Goal: Navigation & Orientation: Find specific page/section

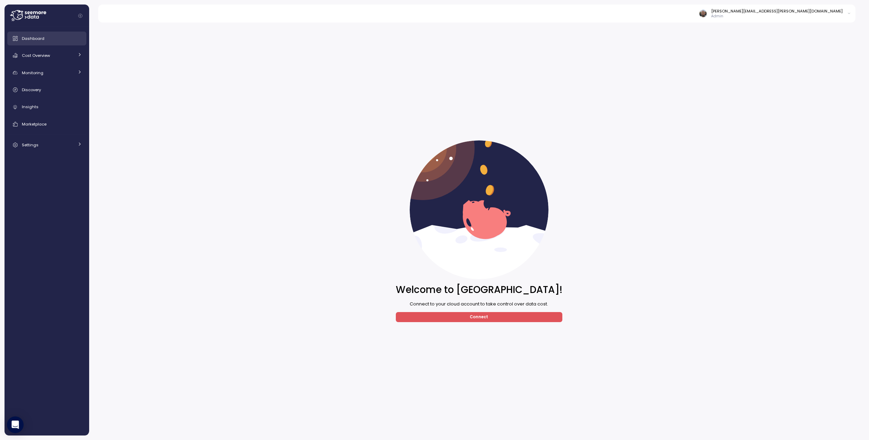
click at [35, 43] on link "Dashboard" at bounding box center [46, 39] width 79 height 14
click at [66, 56] on div "Cost Overview" at bounding box center [48, 55] width 52 height 7
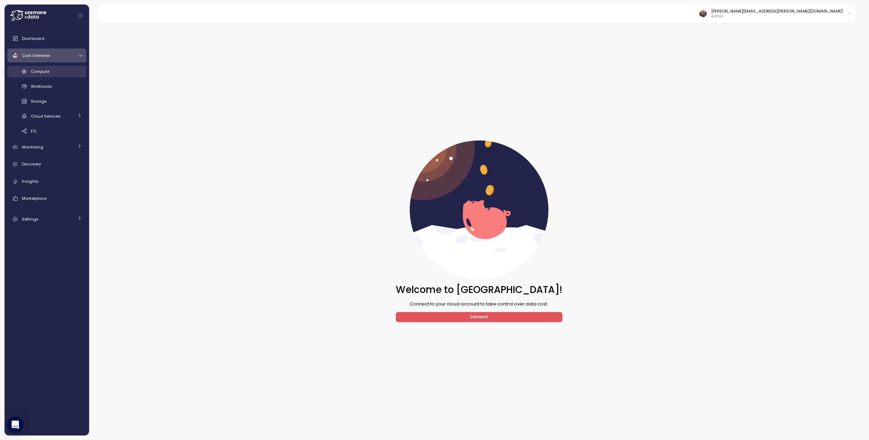
click at [55, 75] on div "Compute" at bounding box center [56, 71] width 51 height 7
click at [800, 18] on p "Admin" at bounding box center [776, 16] width 131 height 5
click at [800, 16] on p "Admin" at bounding box center [776, 16] width 131 height 5
click at [54, 115] on span "Cloud Services" at bounding box center [46, 116] width 30 height 6
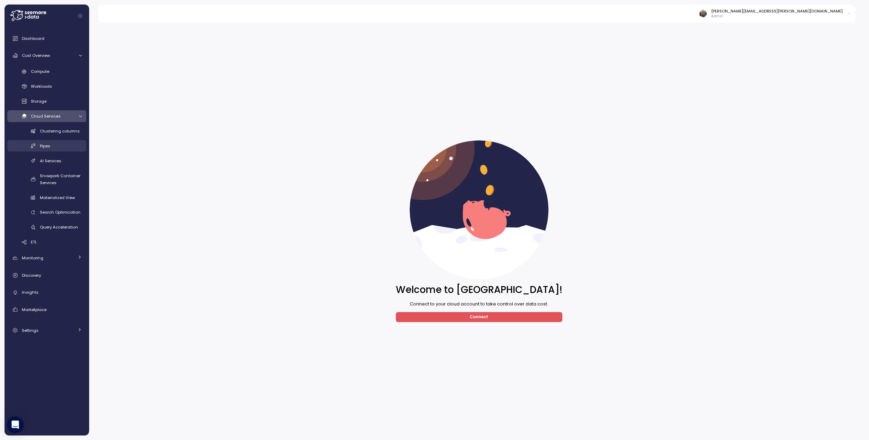
click at [27, 151] on link "Pipes" at bounding box center [46, 145] width 79 height 11
click at [11, 278] on link "Discovery" at bounding box center [46, 275] width 79 height 14
click at [41, 271] on link "Discovery" at bounding box center [46, 275] width 79 height 14
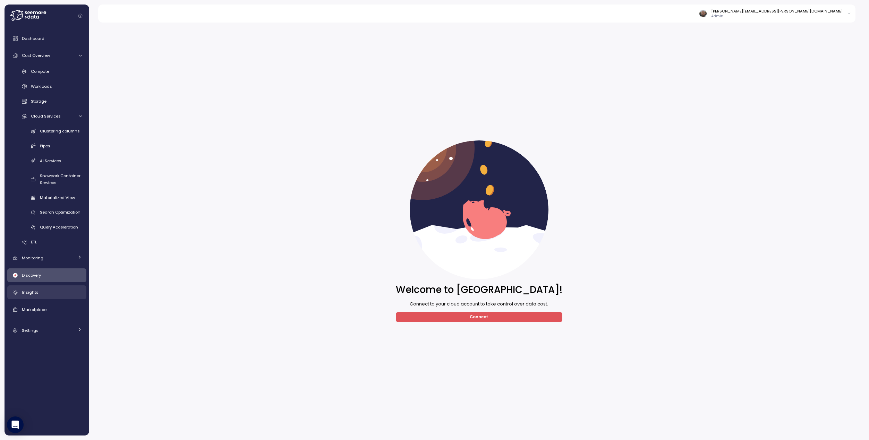
click at [45, 297] on link "Insights" at bounding box center [46, 292] width 79 height 14
click at [38, 39] on span "Dashboard" at bounding box center [33, 39] width 23 height 6
click at [683, 275] on div "Welcome to Seemore! Connect to your cloud account to take control over data cos…" at bounding box center [479, 231] width 771 height 409
click at [263, 151] on div "Welcome to Seemore! Connect to your cloud account to take control over data cos…" at bounding box center [479, 231] width 771 height 409
drag, startPoint x: 454, startPoint y: 110, endPoint x: 436, endPoint y: 110, distance: 17.3
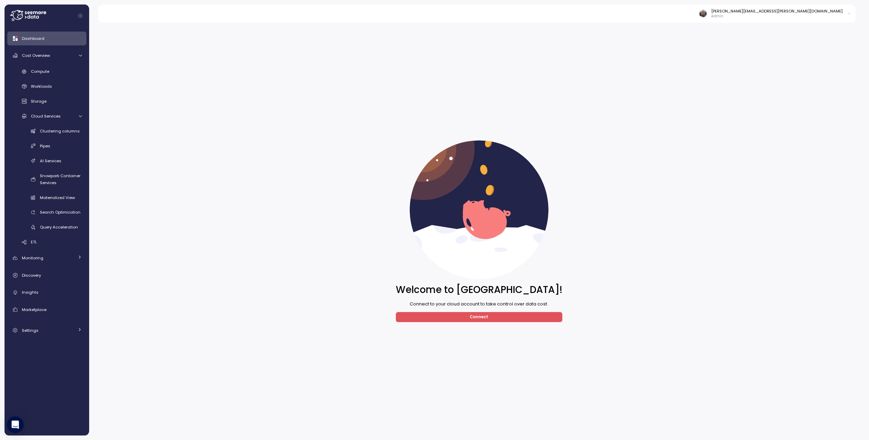
click at [440, 110] on div "Welcome to Seemore! Connect to your cloud account to take control over data cos…" at bounding box center [479, 231] width 167 height 409
click at [290, 62] on div "Welcome to Seemore! Connect to your cloud account to take control over data cos…" at bounding box center [479, 231] width 771 height 409
click at [29, 12] on icon at bounding box center [28, 15] width 36 height 11
click at [192, 96] on div "Welcome to Seemore! Connect to your cloud account to take control over data cos…" at bounding box center [479, 231] width 771 height 409
click at [223, 114] on div "Welcome to Seemore! Connect to your cloud account to take control over data cos…" at bounding box center [479, 231] width 771 height 409
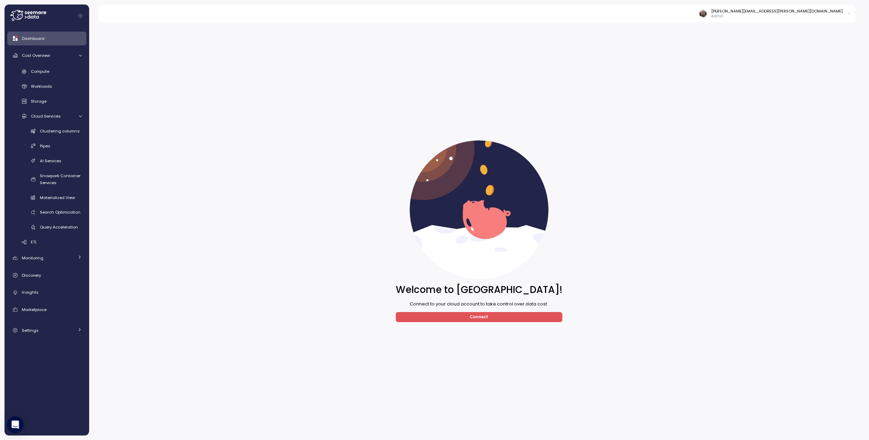
click at [795, 20] on div "david.zimmermann@enable.com Admin" at bounding box center [481, 14] width 750 height 18
click at [796, 17] on p "Admin" at bounding box center [776, 16] width 131 height 5
click at [802, 101] on div "Log out" at bounding box center [818, 99] width 57 height 6
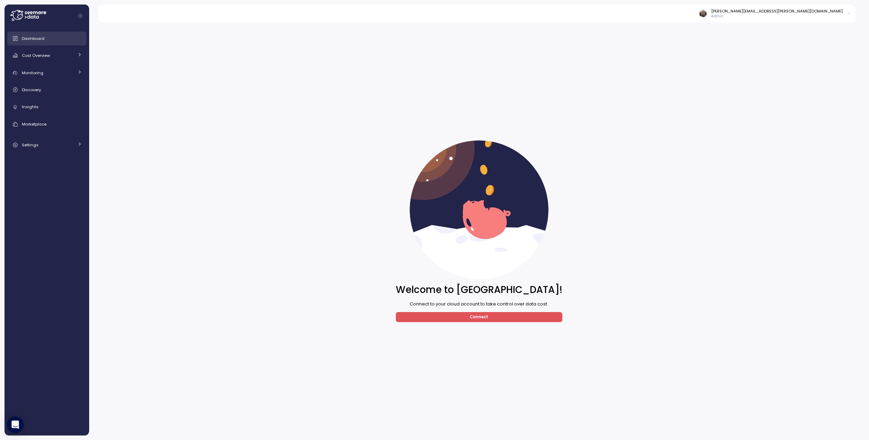
click at [34, 38] on span "Dashboard" at bounding box center [33, 39] width 23 height 6
click at [51, 59] on div "Cost Overview" at bounding box center [48, 55] width 52 height 7
click at [790, 12] on div "[PERSON_NAME][EMAIL_ADDRESS][PERSON_NAME][DOMAIN_NAME]" at bounding box center [776, 11] width 131 height 6
click at [828, 42] on button "Log out" at bounding box center [830, 38] width 41 height 10
click at [29, 41] on span "Dashboard" at bounding box center [33, 39] width 23 height 6
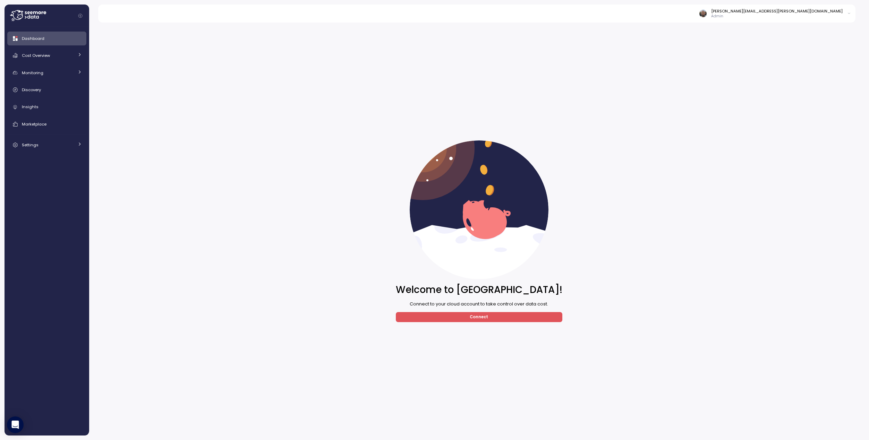
click at [783, 10] on div "[PERSON_NAME][EMAIL_ADDRESS][PERSON_NAME][DOMAIN_NAME]" at bounding box center [776, 11] width 131 height 6
click at [824, 41] on button "Log out" at bounding box center [830, 38] width 41 height 10
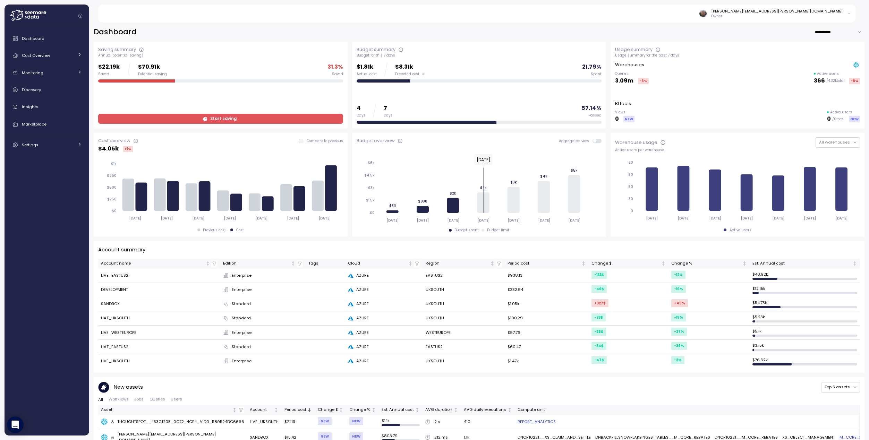
click at [785, 34] on div "**********" at bounding box center [479, 32] width 771 height 10
click at [37, 57] on span "Cost Overview" at bounding box center [36, 56] width 28 height 6
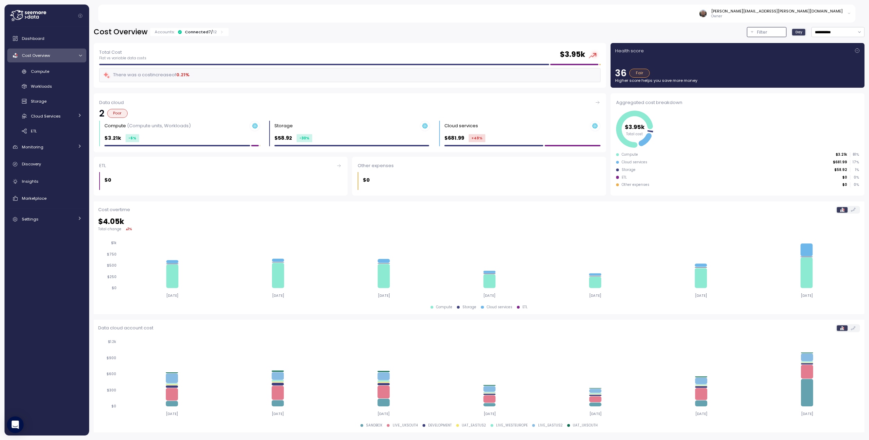
click at [753, 35] on button "Filter" at bounding box center [767, 32] width 40 height 10
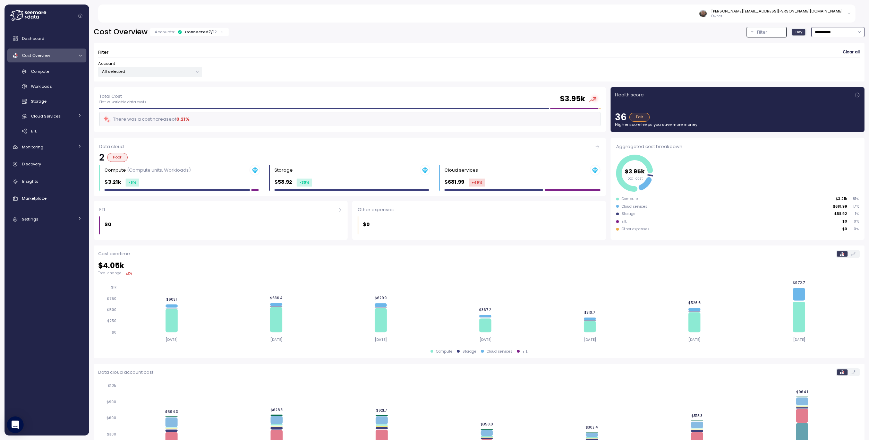
click at [830, 36] on input "**********" at bounding box center [837, 32] width 53 height 10
click at [832, 34] on input "**********" at bounding box center [837, 32] width 53 height 10
click at [307, 62] on div "Account All selected" at bounding box center [479, 69] width 762 height 16
click at [697, 66] on div "Account All selected" at bounding box center [479, 69] width 762 height 16
click at [28, 43] on link "Dashboard" at bounding box center [46, 39] width 79 height 14
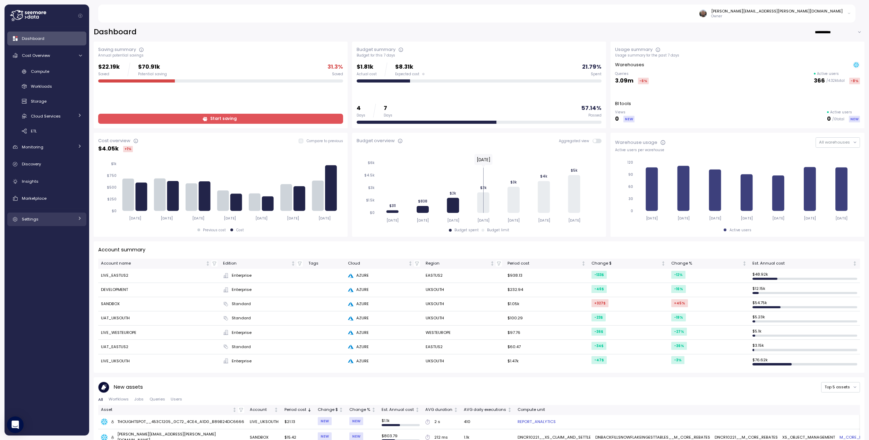
click at [12, 220] on icon at bounding box center [15, 219] width 7 height 7
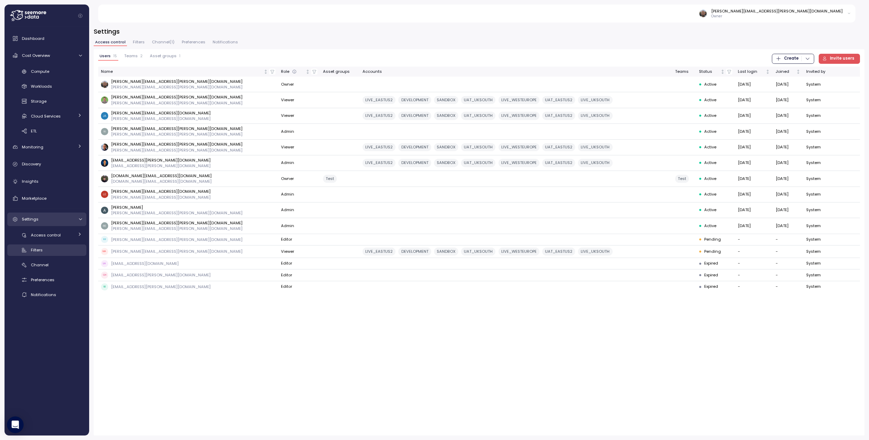
click at [48, 251] on div "Filters" at bounding box center [56, 250] width 51 height 7
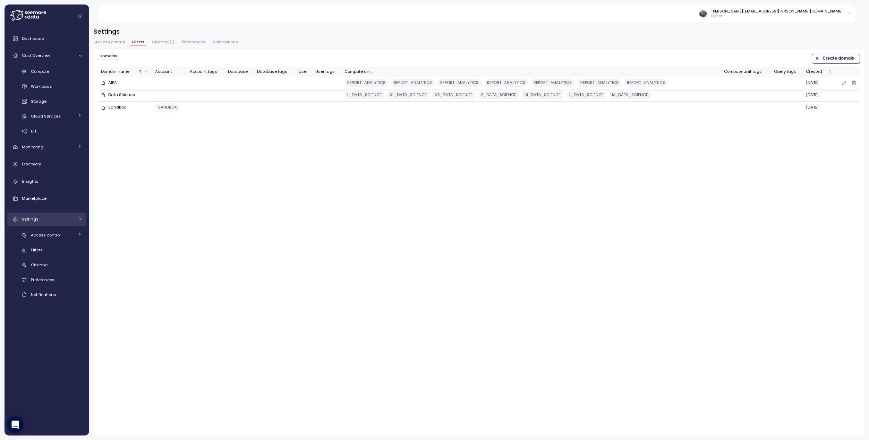
click at [113, 84] on div "AIPA" at bounding box center [112, 83] width 9 height 6
click at [164, 42] on span "Channel ( 1 )" at bounding box center [163, 42] width 23 height 4
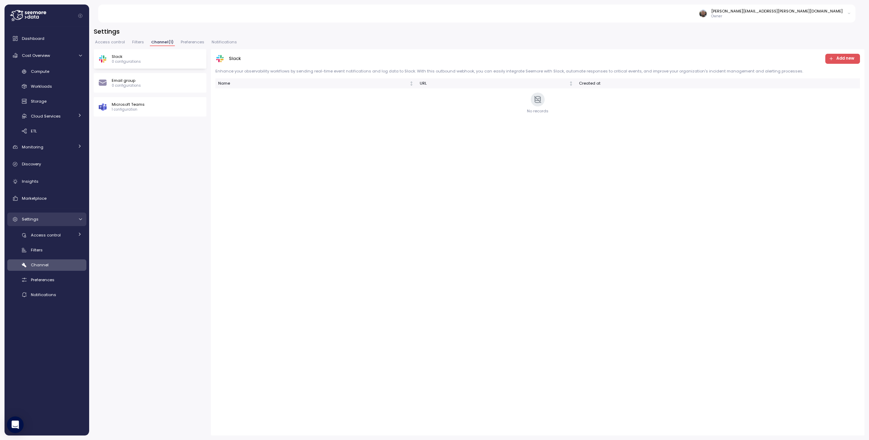
click at [140, 43] on span "Filters" at bounding box center [138, 42] width 12 height 4
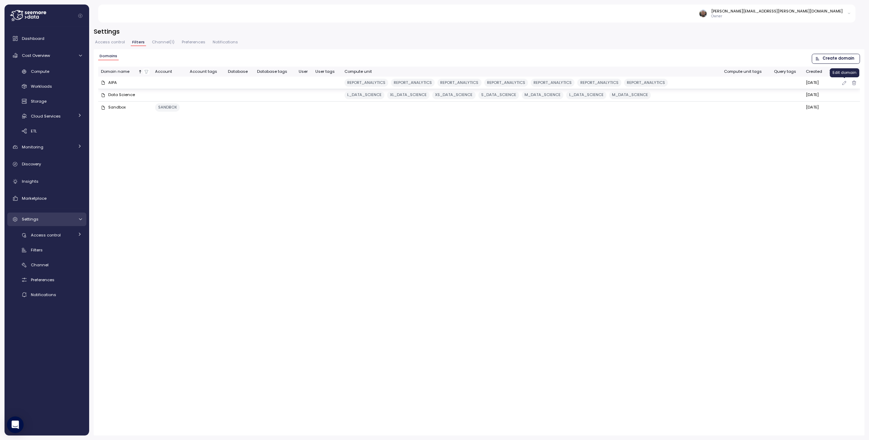
click at [844, 84] on icon "button" at bounding box center [845, 83] width 6 height 8
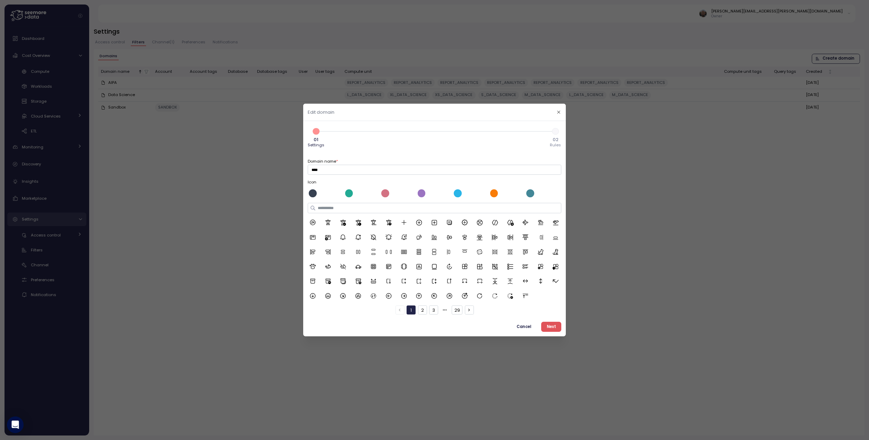
click at [424, 309] on button "2" at bounding box center [422, 310] width 9 height 9
click at [432, 312] on button "3" at bounding box center [433, 310] width 9 height 9
click at [423, 312] on button "2" at bounding box center [422, 310] width 9 height 9
click at [441, 310] on div "1 2 3 29" at bounding box center [434, 310] width 78 height 9
click at [435, 310] on button "3" at bounding box center [433, 310] width 9 height 9
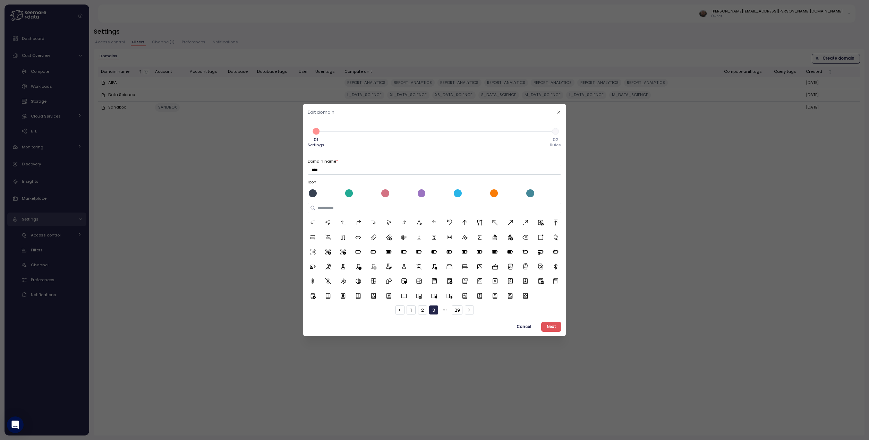
click at [426, 309] on button "2" at bounding box center [422, 310] width 9 height 9
click at [403, 296] on icon at bounding box center [403, 295] width 7 height 7
click at [385, 193] on div at bounding box center [385, 193] width 8 height 8
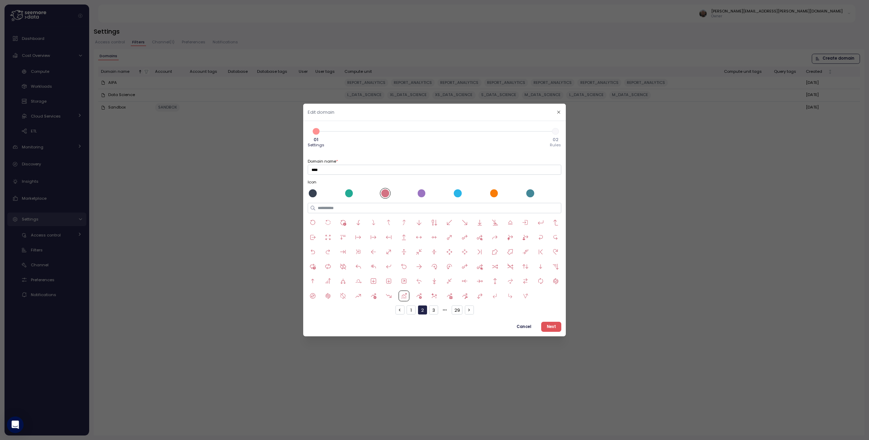
click at [555, 327] on span "Next" at bounding box center [551, 326] width 9 height 9
click at [554, 329] on div at bounding box center [434, 220] width 869 height 440
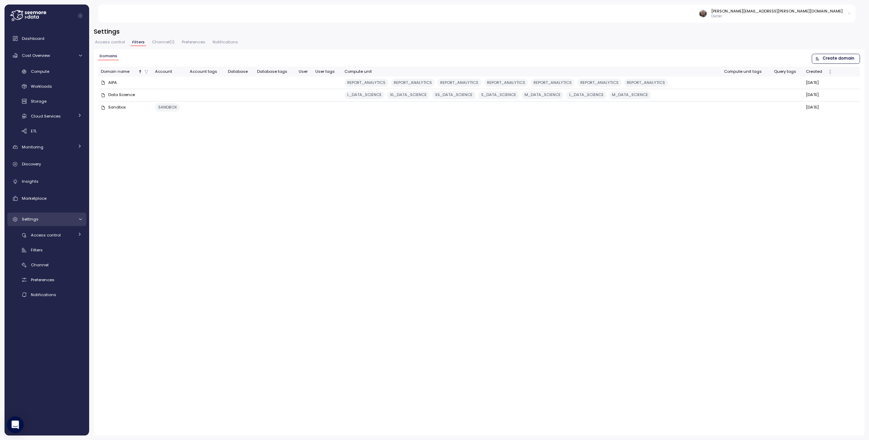
click at [121, 43] on span "Access control" at bounding box center [110, 42] width 30 height 4
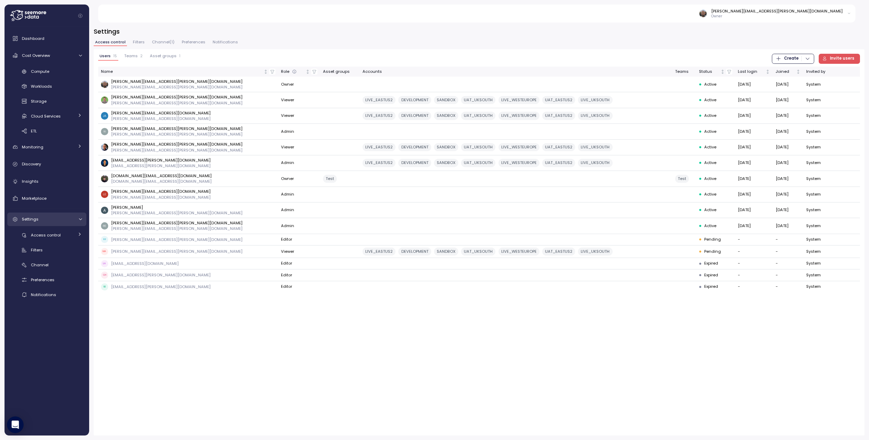
click at [134, 55] on span "Teams" at bounding box center [131, 56] width 14 height 4
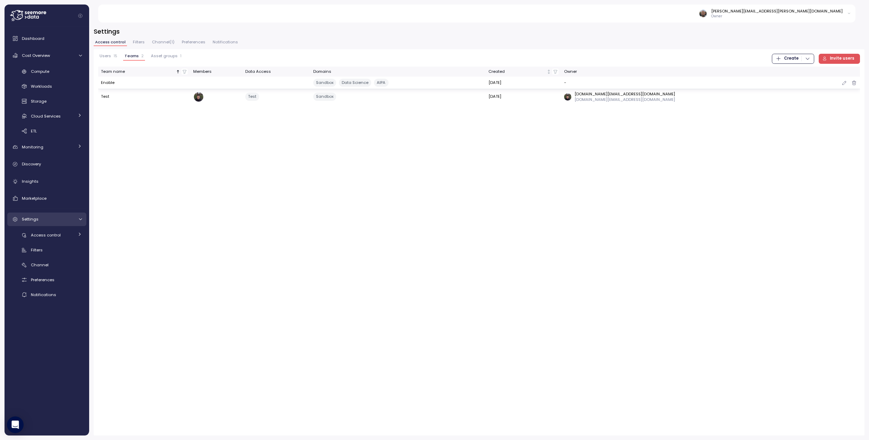
click at [105, 82] on td "Enable" at bounding box center [144, 83] width 92 height 12
click at [774, 84] on td "-" at bounding box center [687, 83] width 252 height 12
click at [842, 84] on icon "button" at bounding box center [845, 83] width 6 height 8
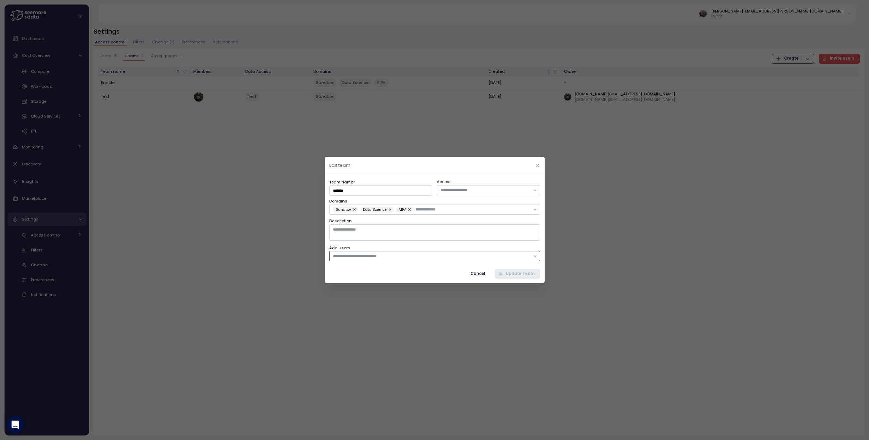
click at [387, 258] on input "text" at bounding box center [431, 256] width 197 height 6
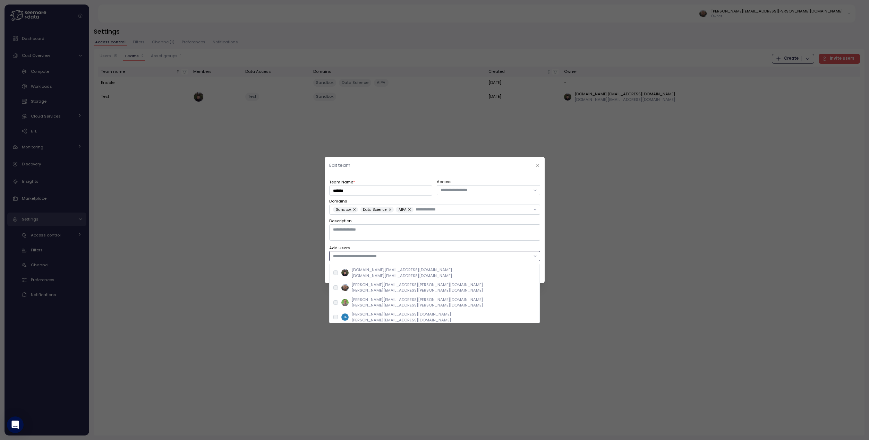
click at [338, 288] on div "david.zimmermann@enable.com david.zimmermann@enable.com" at bounding box center [434, 287] width 202 height 11
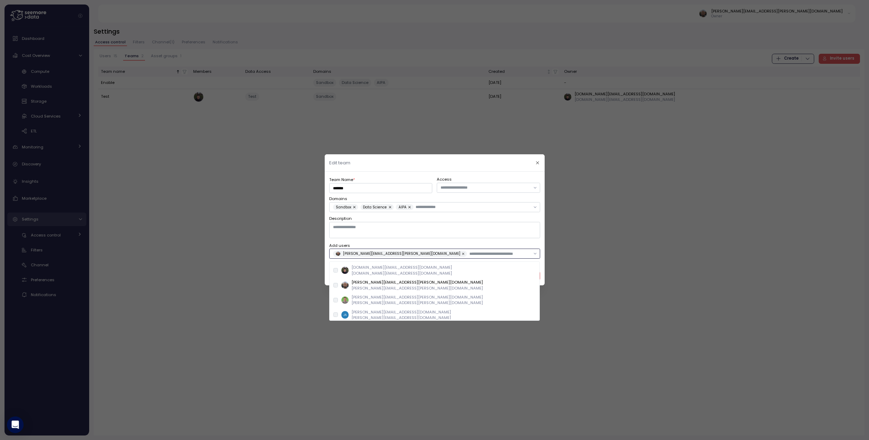
click at [335, 302] on div "laurence.cole@enable.com laurence.cole@enable.com" at bounding box center [434, 300] width 202 height 11
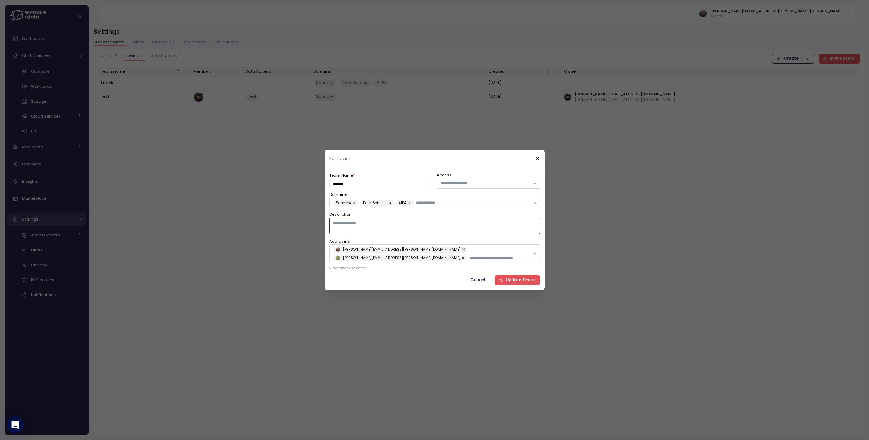
click at [505, 226] on textarea "Description" at bounding box center [434, 226] width 211 height 16
click at [518, 278] on span "Update Team" at bounding box center [520, 280] width 29 height 9
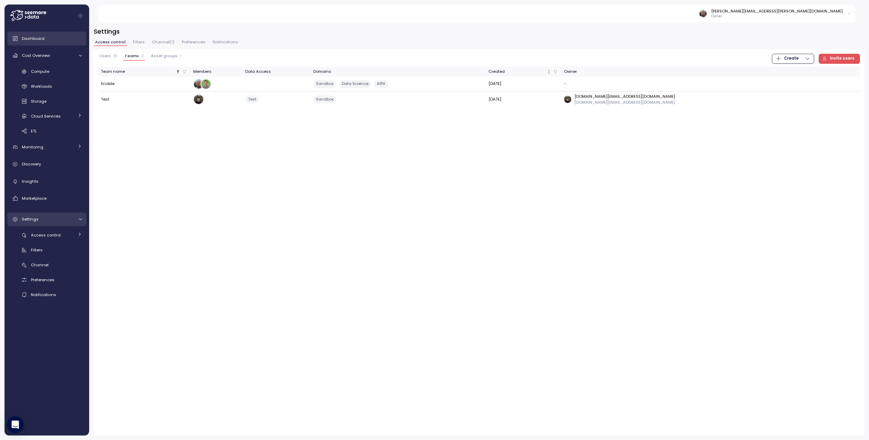
click at [43, 41] on span "Dashboard" at bounding box center [33, 39] width 23 height 6
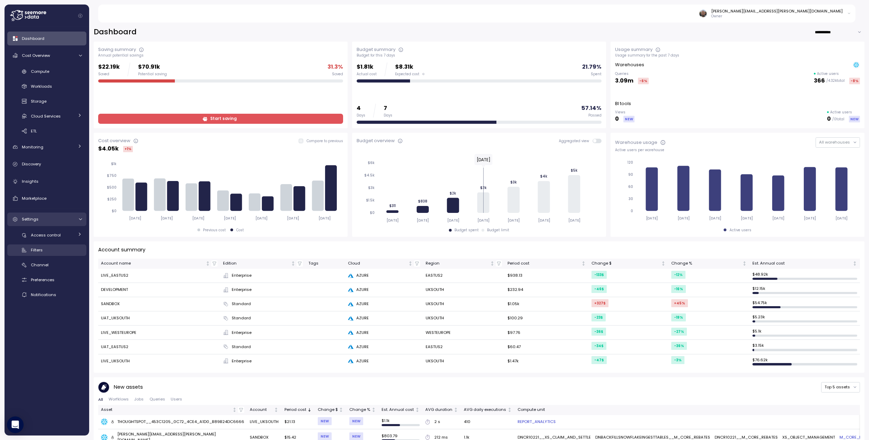
click at [43, 253] on div "Filters" at bounding box center [56, 250] width 51 height 7
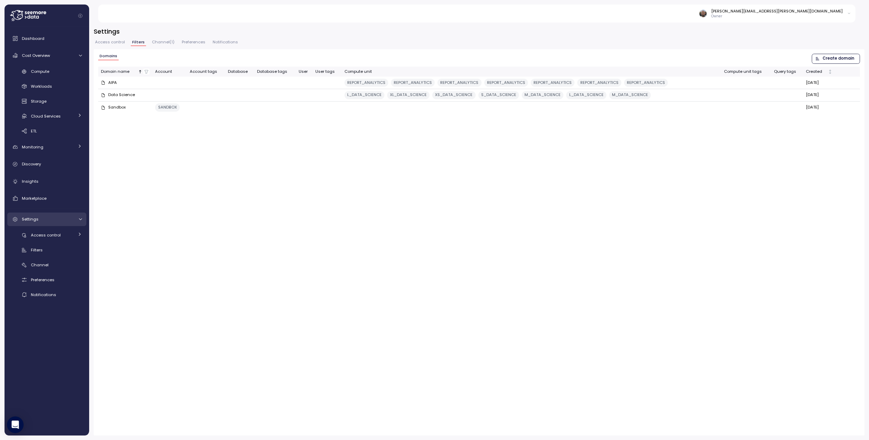
click at [116, 44] on span "Access control" at bounding box center [110, 42] width 30 height 4
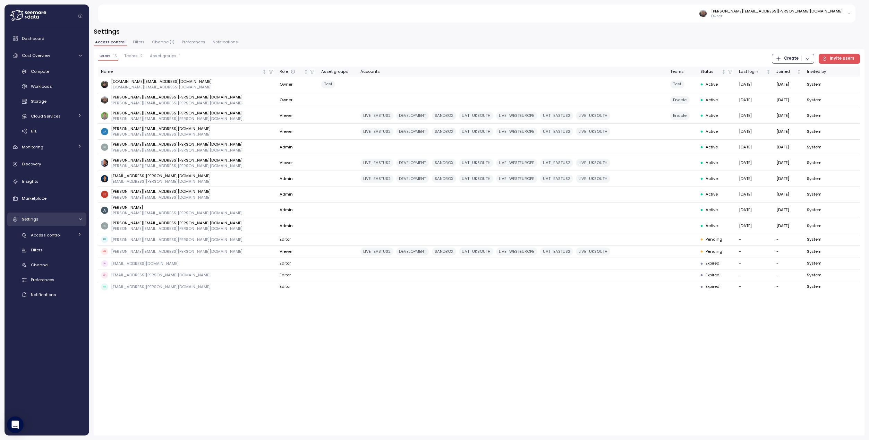
click at [131, 57] on span "Teams" at bounding box center [131, 56] width 14 height 4
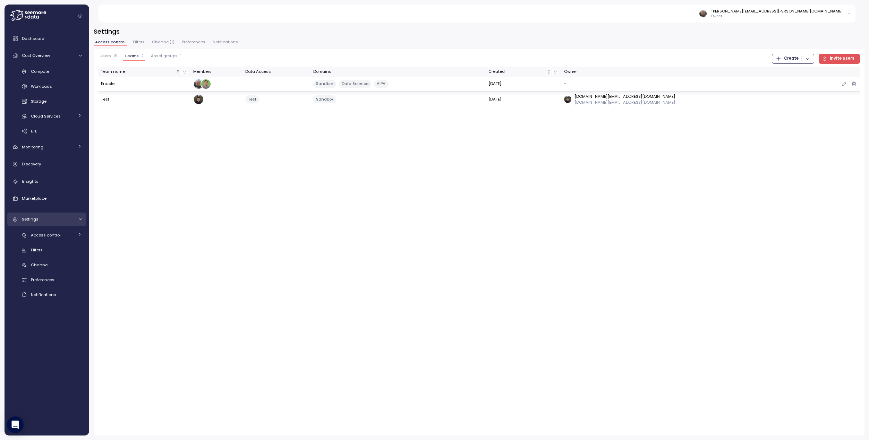
click at [103, 83] on td "Enable" at bounding box center [144, 84] width 92 height 15
click at [106, 84] on td "Enable" at bounding box center [144, 84] width 92 height 15
drag, startPoint x: 206, startPoint y: 84, endPoint x: 262, endPoint y: 85, distance: 55.5
click at [262, 85] on tr "Enable Sandbox Data Science AIPA Sandbox Data Science AIPA 12 Sep 2025 -" at bounding box center [479, 84] width 762 height 15
click at [845, 84] on icon "button" at bounding box center [845, 84] width 6 height 8
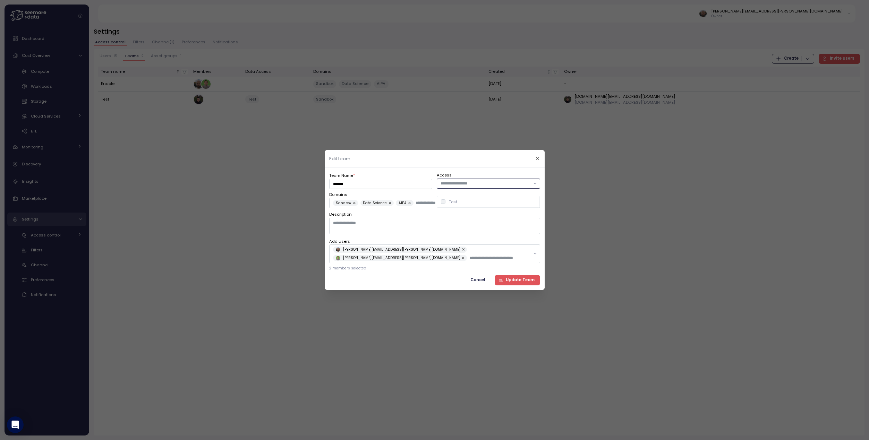
click at [480, 186] on input "text" at bounding box center [485, 183] width 89 height 6
drag, startPoint x: 480, startPoint y: 187, endPoint x: 451, endPoint y: 194, distance: 29.6
click at [480, 187] on input "text" at bounding box center [485, 183] width 89 height 6
drag, startPoint x: 435, startPoint y: 280, endPoint x: 519, endPoint y: 278, distance: 83.6
click at [435, 280] on div "Cancel Update Team" at bounding box center [434, 280] width 211 height 10
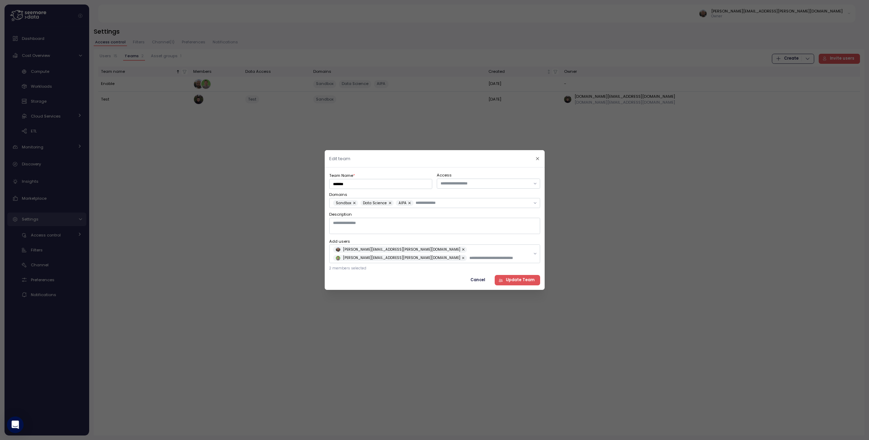
click at [520, 277] on span "Update Team" at bounding box center [520, 280] width 29 height 9
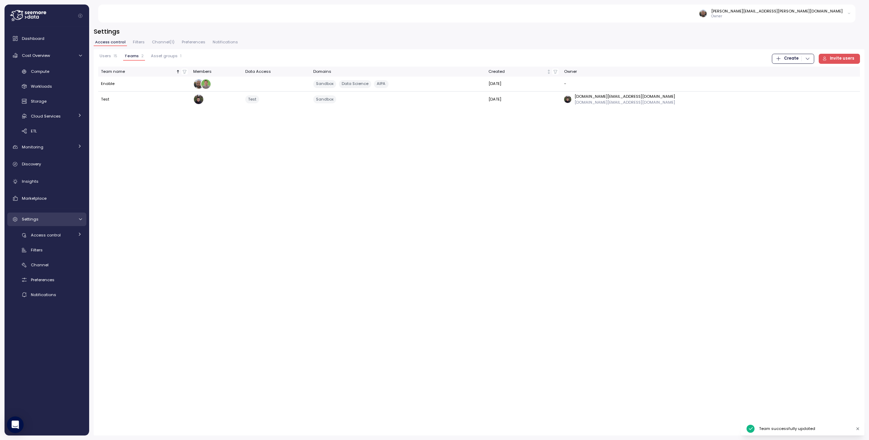
click at [45, 79] on div "Compute Workloads Storage Cloud Services Clustering columns Pipes AI Services S…" at bounding box center [46, 101] width 79 height 71
click at [45, 75] on div "Compute" at bounding box center [56, 71] width 51 height 7
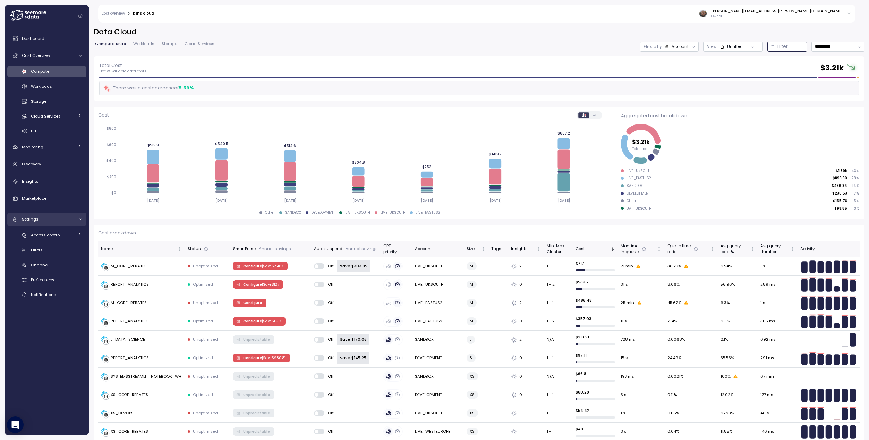
click at [779, 46] on p "Filter" at bounding box center [782, 46] width 10 height 7
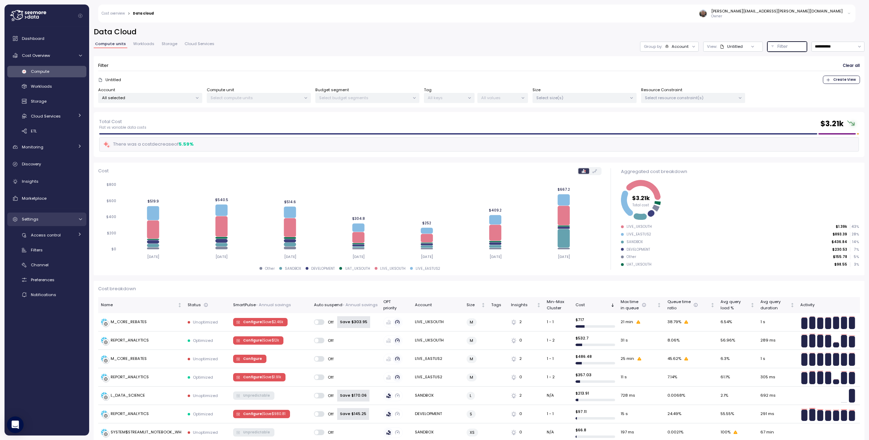
click at [779, 46] on p "Filter" at bounding box center [782, 46] width 10 height 7
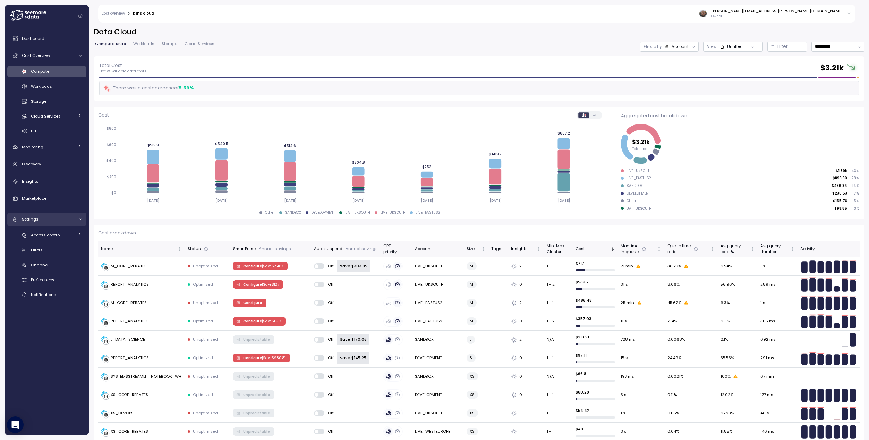
click at [39, 222] on div "Settings" at bounding box center [48, 219] width 52 height 7
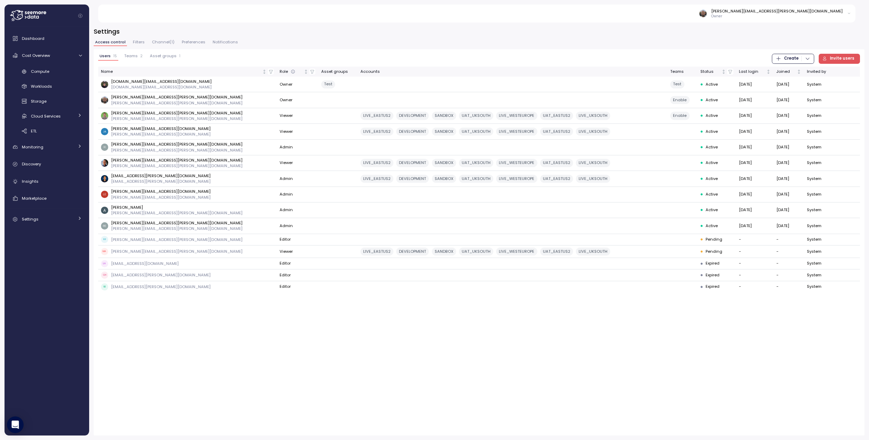
drag, startPoint x: 134, startPoint y: 56, endPoint x: 133, endPoint y: 60, distance: 3.9
click at [133, 60] on button "Teams 2" at bounding box center [133, 57] width 21 height 7
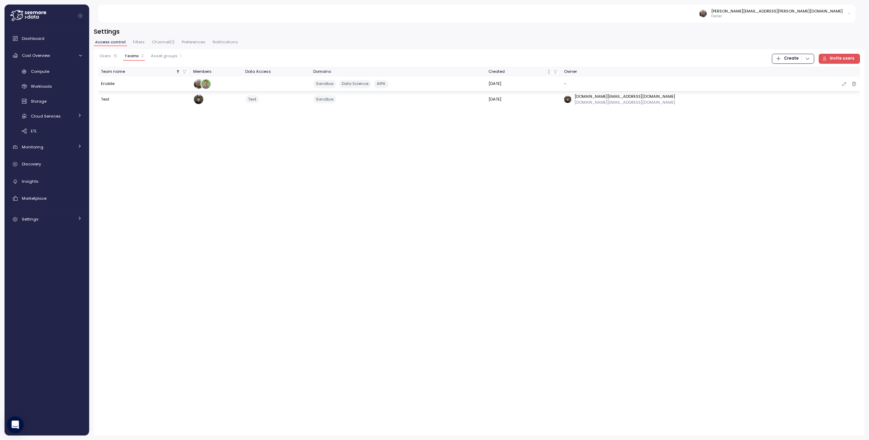
click at [130, 85] on td "Enable" at bounding box center [144, 84] width 92 height 15
click at [42, 42] on link "Dashboard" at bounding box center [46, 39] width 79 height 14
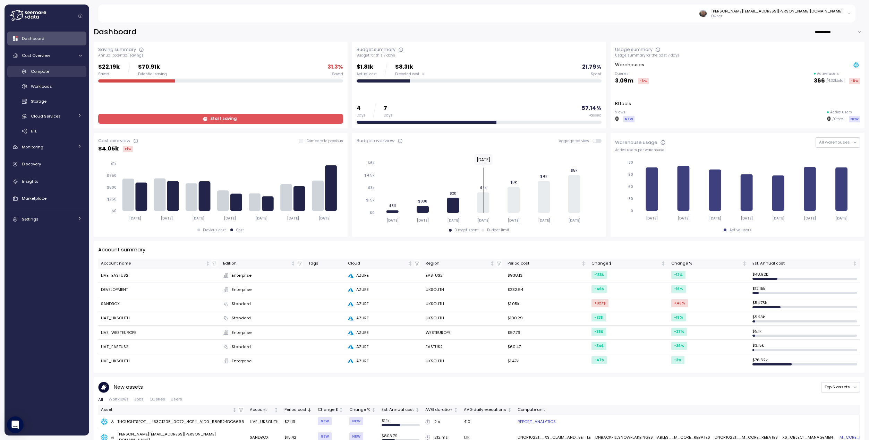
click at [44, 72] on span "Compute" at bounding box center [40, 72] width 18 height 6
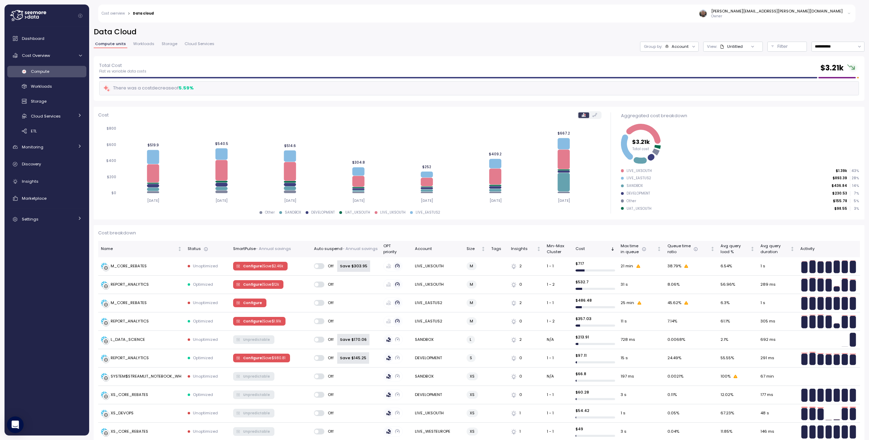
click at [735, 29] on h2 "Data Cloud" at bounding box center [479, 32] width 771 height 10
click at [785, 51] on button "Filter" at bounding box center [787, 47] width 40 height 10
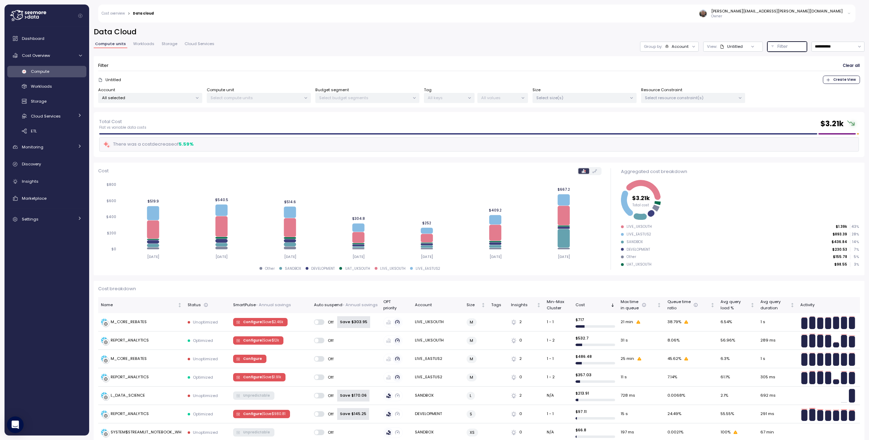
click at [509, 98] on p "All values" at bounding box center [499, 98] width 37 height 6
click at [522, 98] on icon at bounding box center [523, 98] width 5 height 5
click at [522, 98] on icon at bounding box center [523, 97] width 2 height 1
click at [676, 48] on div "Account" at bounding box center [680, 47] width 17 height 6
click at [680, 75] on p "Budget segment" at bounding box center [672, 73] width 34 height 6
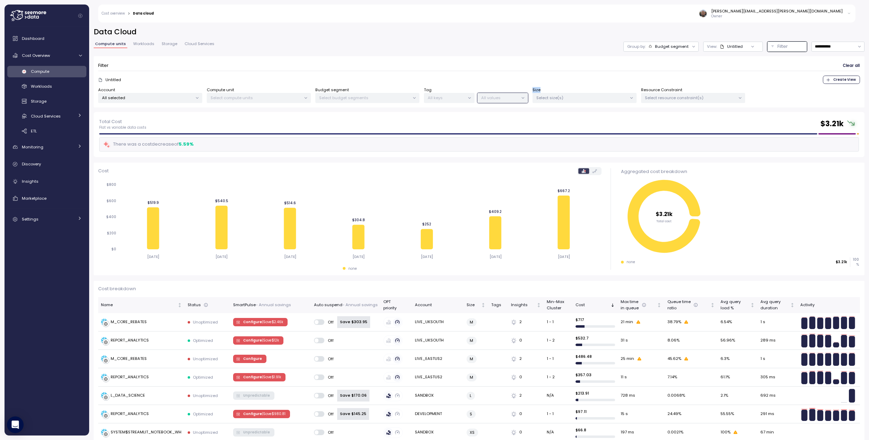
click at [676, 48] on div "Budget segment" at bounding box center [672, 47] width 34 height 6
click at [672, 59] on div "Account" at bounding box center [657, 62] width 48 height 8
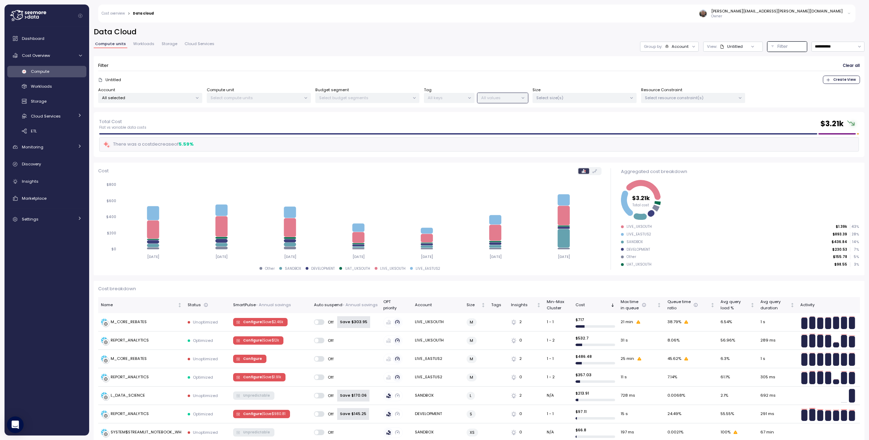
click at [743, 43] on div at bounding box center [753, 47] width 20 height 10
click at [743, 45] on div at bounding box center [753, 47] width 20 height 10
click at [732, 45] on div "Untitled" at bounding box center [735, 47] width 16 height 6
click at [723, 50] on div "View: Untitled" at bounding box center [733, 47] width 60 height 10
click at [820, 48] on input "**********" at bounding box center [837, 47] width 53 height 10
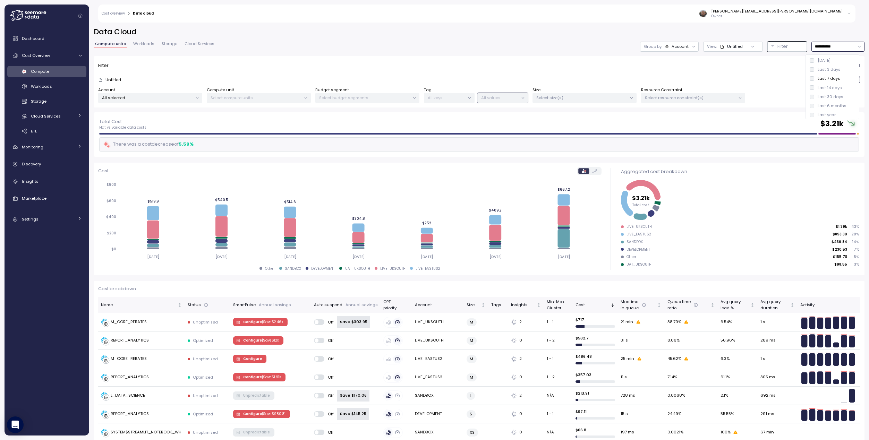
click at [820, 48] on input "**********" at bounding box center [837, 47] width 53 height 10
click at [767, 42] on button "Filter" at bounding box center [787, 47] width 40 height 10
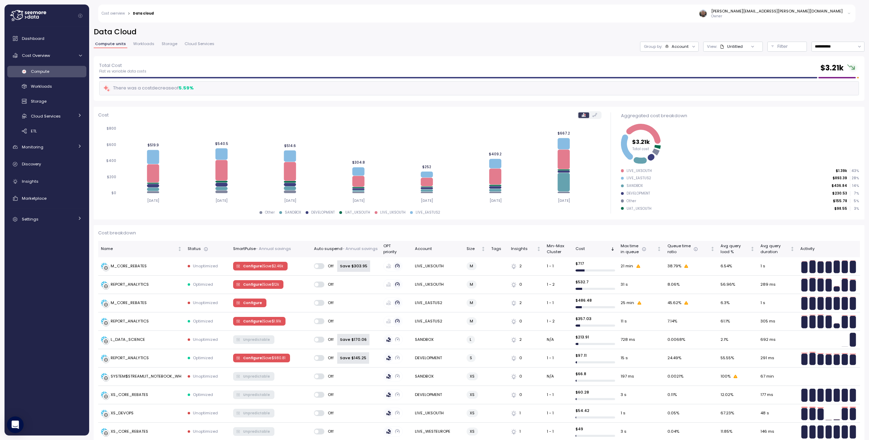
click at [142, 43] on span "Workloads" at bounding box center [143, 44] width 21 height 4
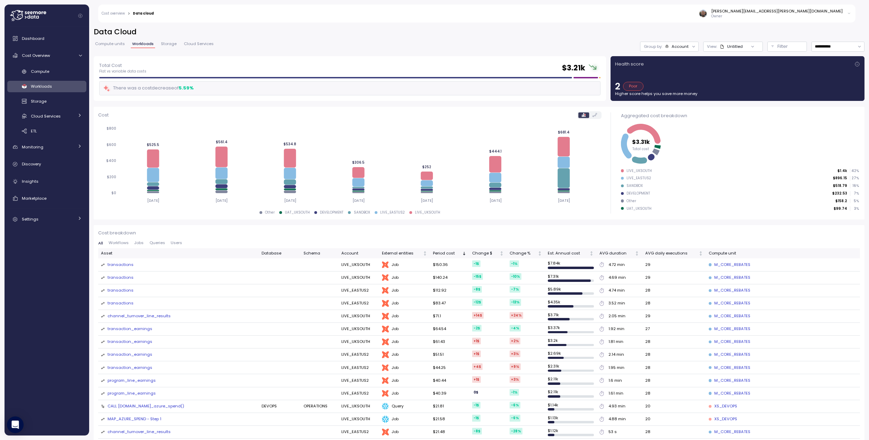
click at [167, 45] on span "Storage" at bounding box center [169, 44] width 16 height 4
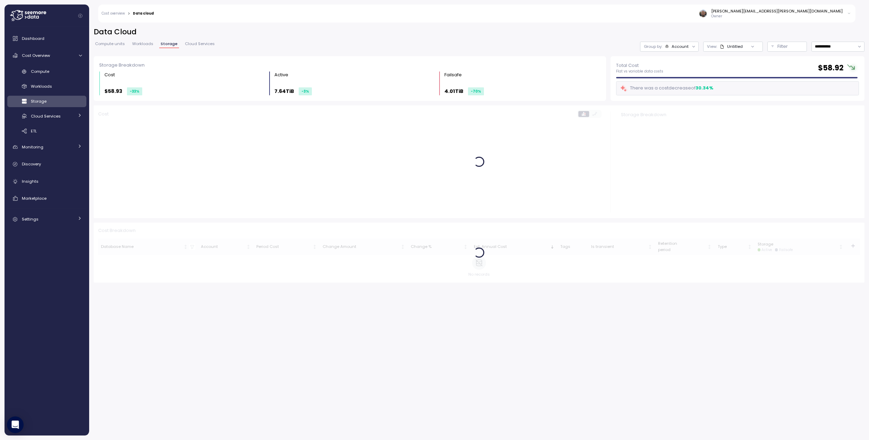
click at [193, 46] on span "Cloud Services" at bounding box center [200, 44] width 30 height 4
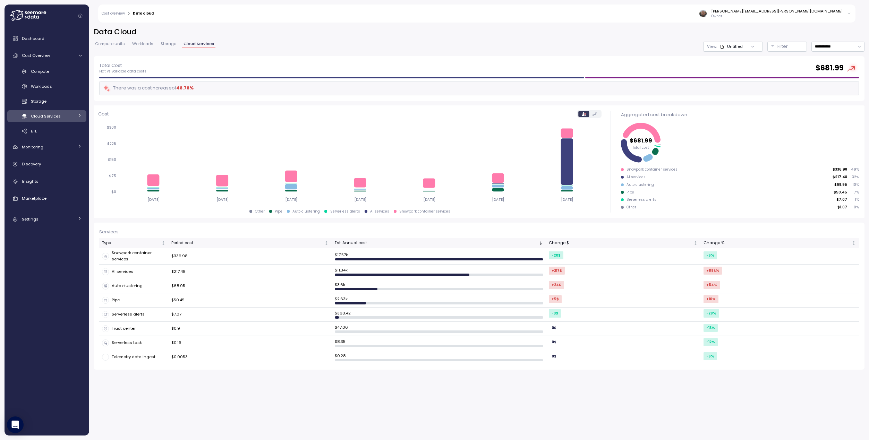
click at [108, 46] on span "Compute units" at bounding box center [110, 44] width 30 height 4
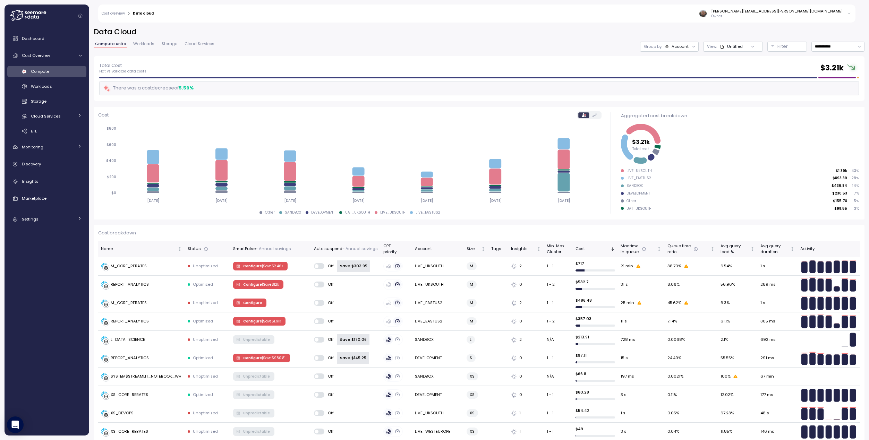
click at [595, 114] on label at bounding box center [594, 115] width 11 height 6
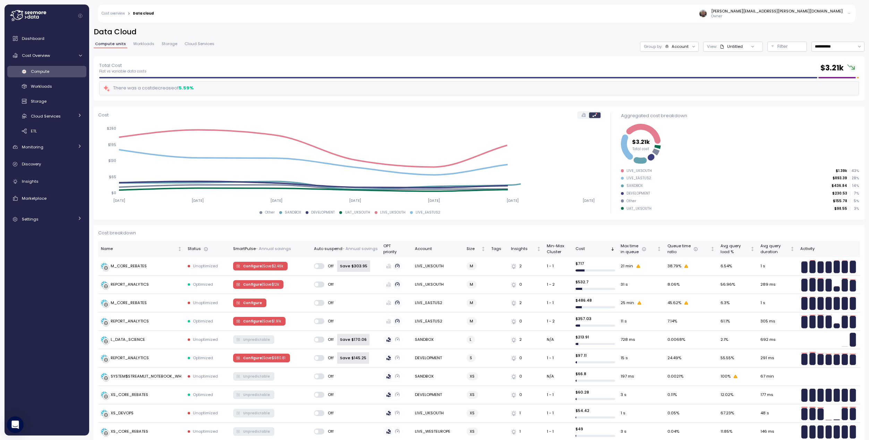
click at [595, 114] on label at bounding box center [594, 115] width 11 height 6
click at [584, 117] on label at bounding box center [583, 115] width 11 height 6
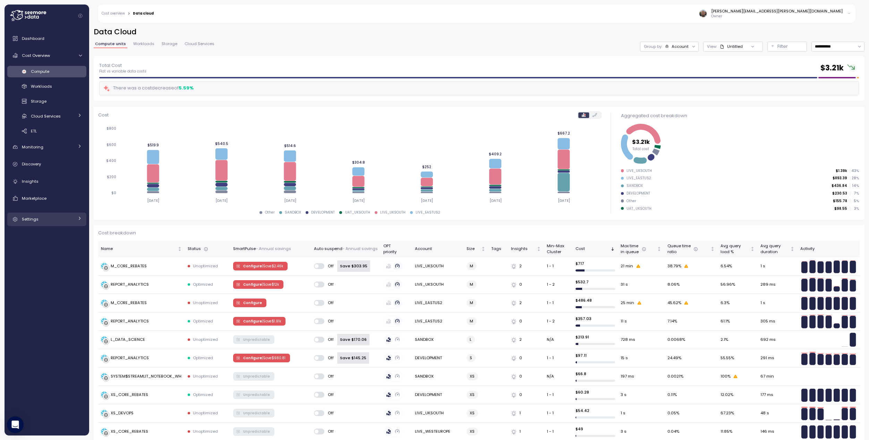
click at [43, 224] on link "Settings" at bounding box center [46, 220] width 79 height 14
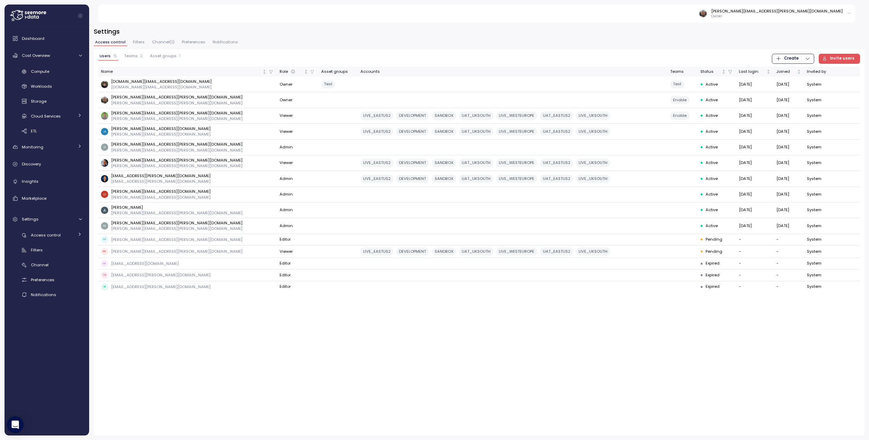
click at [130, 56] on span "Teams" at bounding box center [131, 56] width 14 height 4
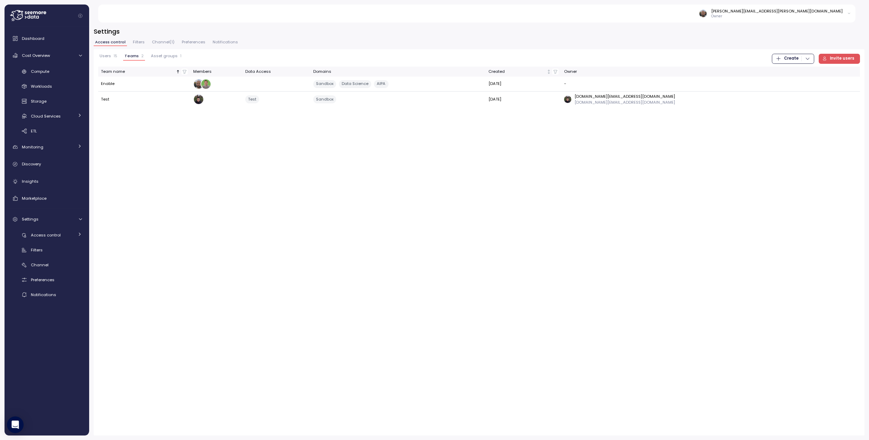
click at [310, 168] on div "Users 15 Teams 2 Asset groups 1 Create Invite users Team name Members Data Acce…" at bounding box center [479, 242] width 771 height 386
click at [259, 144] on div "Users 15 Teams 2 Asset groups 1 Create Invite users Team name Members Data Acce…" at bounding box center [479, 242] width 771 height 386
click at [845, 84] on icon "button" at bounding box center [845, 84] width 6 height 8
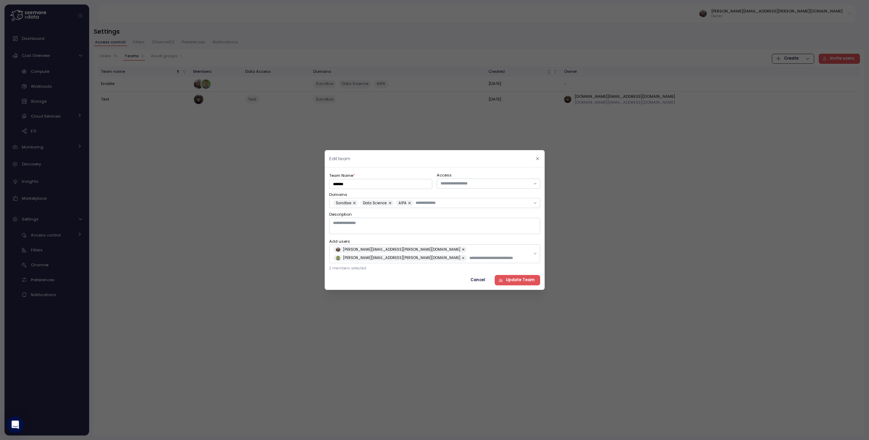
click at [538, 161] on icon "button" at bounding box center [537, 158] width 5 height 5
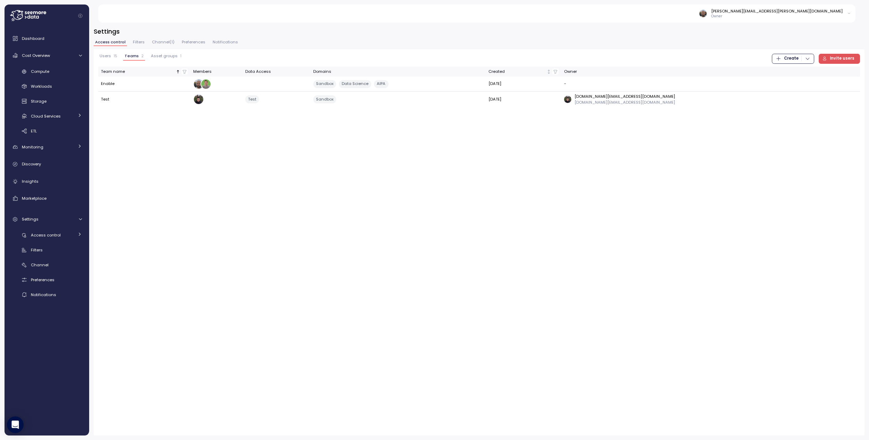
click at [137, 43] on span "Filters" at bounding box center [139, 42] width 12 height 4
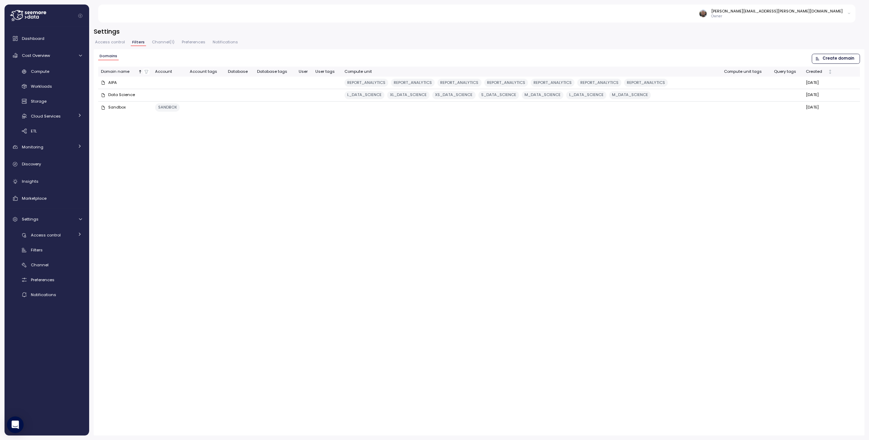
click at [782, 13] on div "[PERSON_NAME][EMAIL_ADDRESS][PERSON_NAME][DOMAIN_NAME]" at bounding box center [776, 11] width 131 height 6
click at [782, 16] on p "Owner" at bounding box center [776, 16] width 131 height 5
click at [41, 39] on span "Dashboard" at bounding box center [33, 39] width 23 height 6
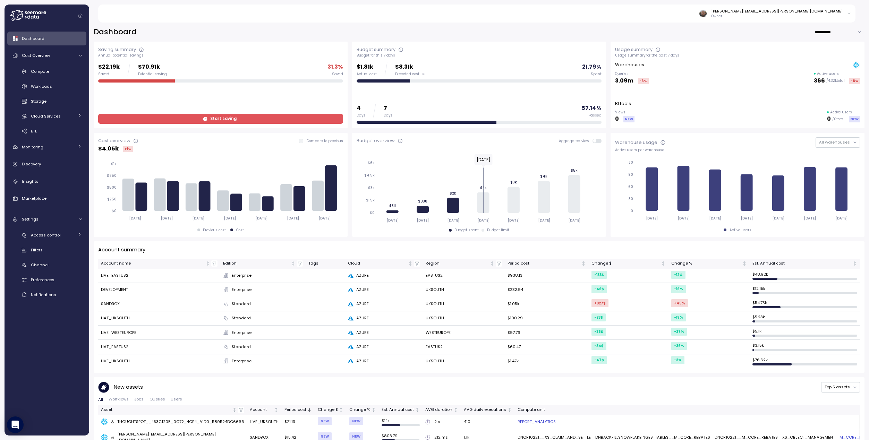
click at [791, 10] on div "[PERSON_NAME][EMAIL_ADDRESS][PERSON_NAME][DOMAIN_NAME]" at bounding box center [776, 11] width 131 height 6
click at [839, 29] on div "User settings" at bounding box center [834, 28] width 27 height 6
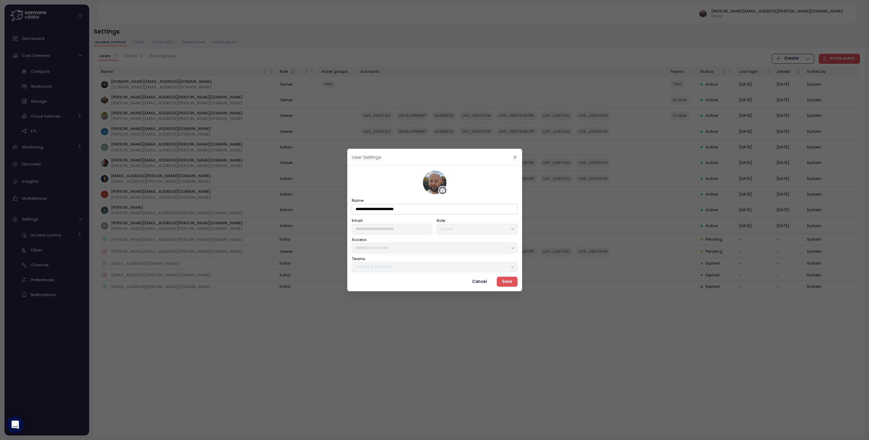
click at [514, 157] on icon "button" at bounding box center [515, 157] width 5 height 5
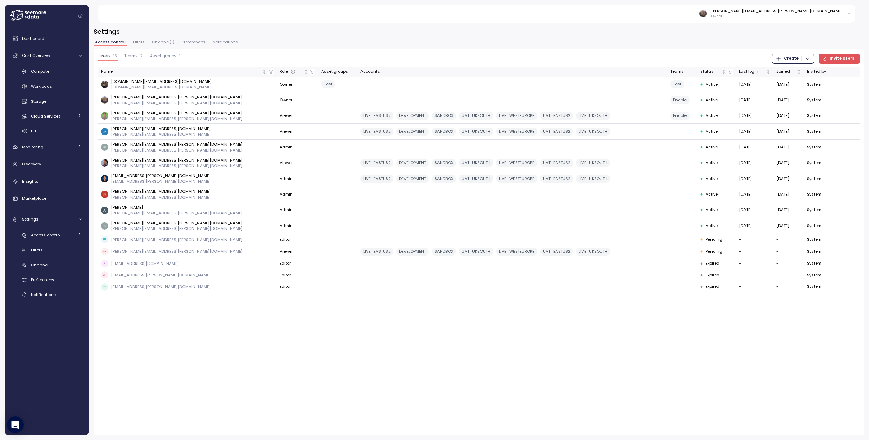
click at [835, 19] on div "david.zimmermann@enable.com Owner" at bounding box center [481, 14] width 750 height 18
click at [835, 15] on p "Owner" at bounding box center [776, 16] width 131 height 5
click at [817, 12] on div "[PERSON_NAME][EMAIL_ADDRESS][PERSON_NAME][DOMAIN_NAME]" at bounding box center [776, 11] width 131 height 6
click at [824, 14] on p "Owner" at bounding box center [776, 16] width 131 height 5
drag, startPoint x: 647, startPoint y: 29, endPoint x: 597, endPoint y: 22, distance: 49.7
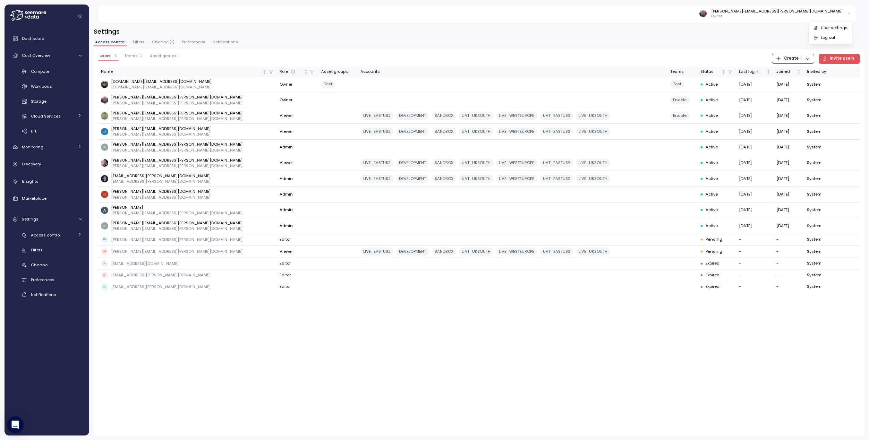
click at [646, 29] on h3 "Settings" at bounding box center [479, 31] width 771 height 9
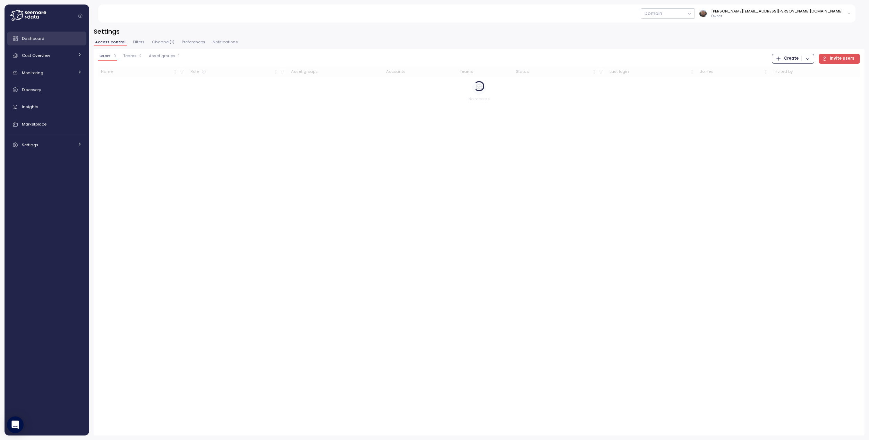
click at [46, 43] on link "Dashboard" at bounding box center [46, 39] width 79 height 14
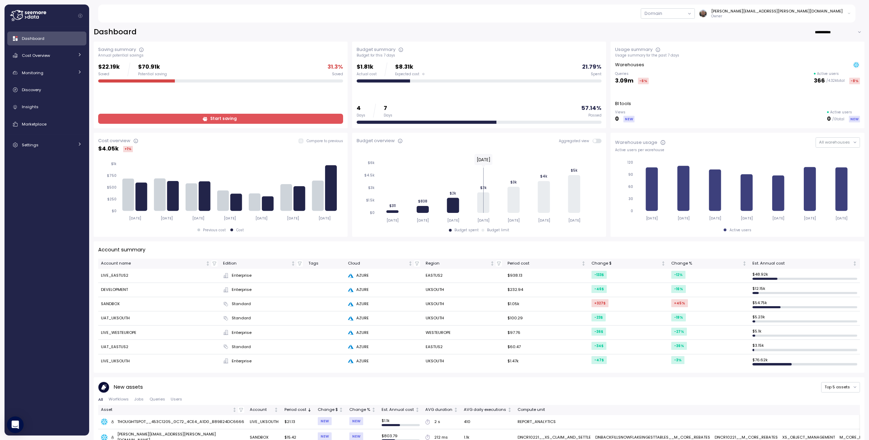
click at [666, 15] on div "Domain" at bounding box center [653, 14] width 25 height 10
click at [695, 14] on button "button" at bounding box center [668, 13] width 54 height 10
click at [737, 27] on div "Sandbox" at bounding box center [735, 28] width 17 height 6
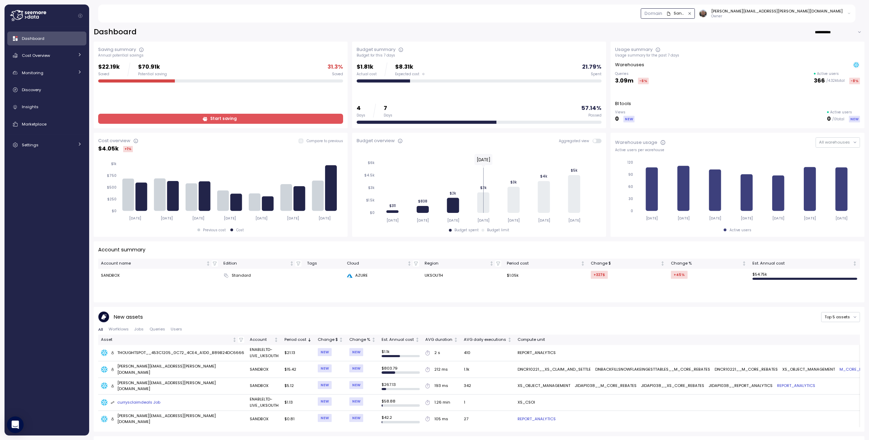
click at [692, 15] on icon "button" at bounding box center [690, 13] width 5 height 5
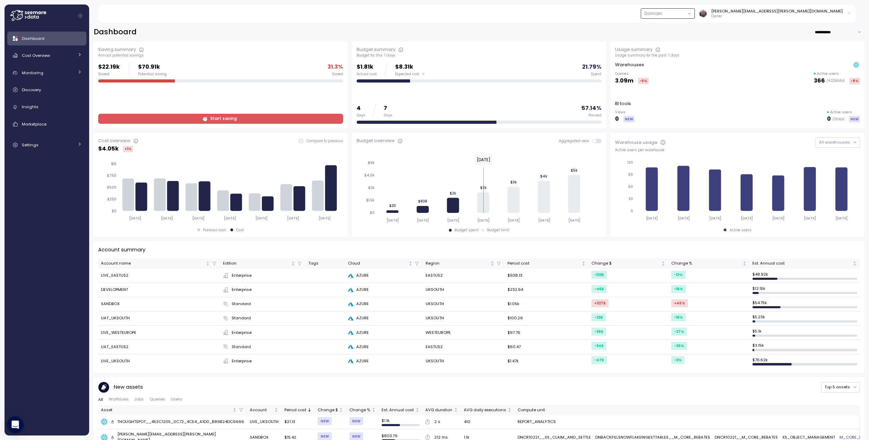
click at [695, 15] on button "button" at bounding box center [668, 13] width 54 height 10
click at [742, 47] on div "AIPA" at bounding box center [733, 46] width 42 height 6
click at [682, 13] on div "AIPA" at bounding box center [674, 13] width 16 height 6
click at [695, 9] on button "AIPA" at bounding box center [668, 13] width 54 height 10
click at [648, 27] on div "**********" at bounding box center [479, 32] width 771 height 10
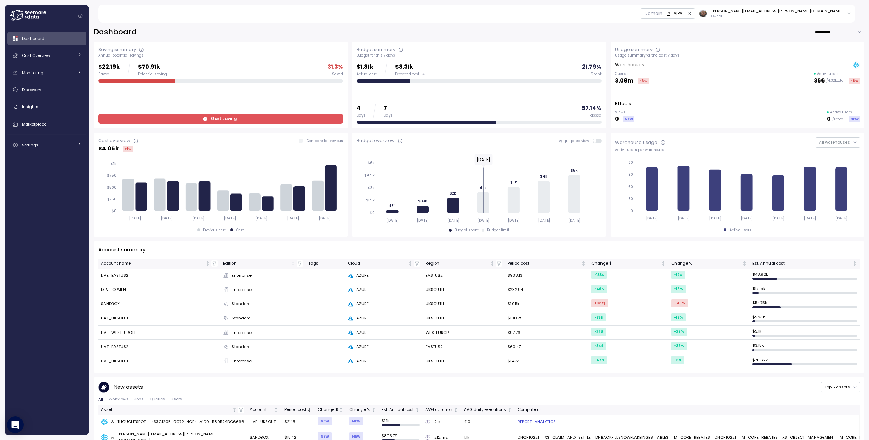
click at [46, 48] on div "Dashboard Cost Overview Compute Workloads Storage Cloud Services Clustering col…" at bounding box center [46, 92] width 79 height 120
click at [45, 53] on span "Cost Overview" at bounding box center [36, 56] width 28 height 6
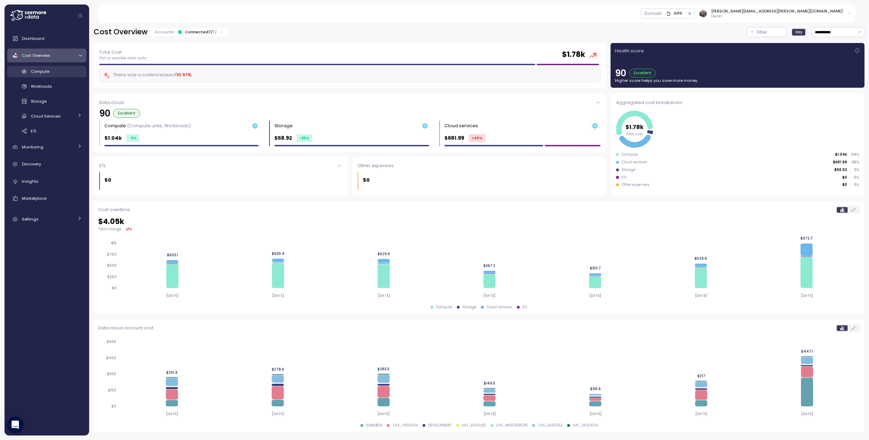
click at [35, 72] on span "Compute" at bounding box center [40, 72] width 18 height 6
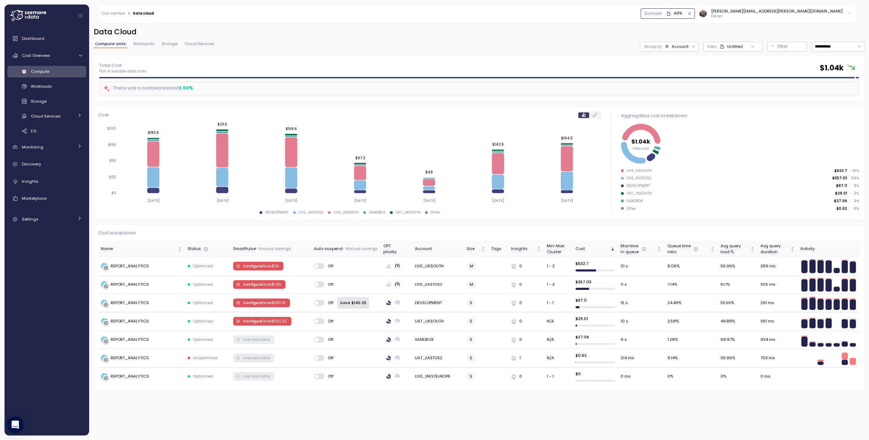
click at [682, 14] on div "AIPA" at bounding box center [678, 13] width 9 height 6
click at [733, 36] on div "Data Science" at bounding box center [740, 37] width 27 height 6
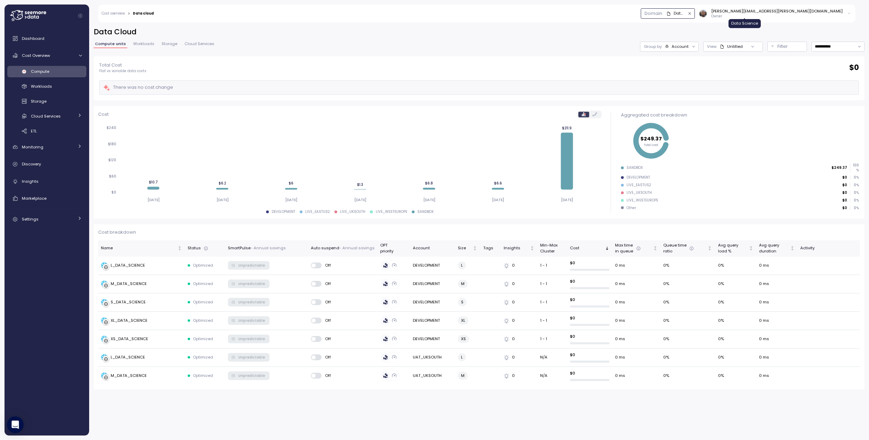
click at [685, 15] on div "Data Science" at bounding box center [679, 13] width 11 height 6
click at [736, 27] on div "Sandbox" at bounding box center [735, 28] width 17 height 6
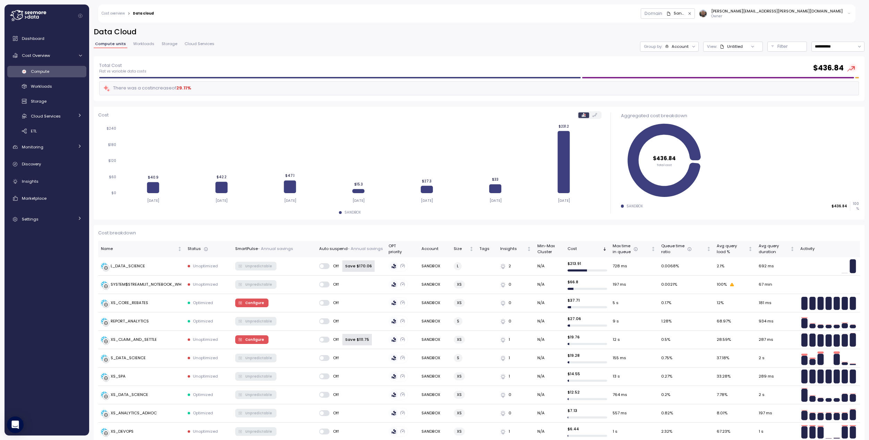
click at [739, 8] on div "Domain Sandbox [PERSON_NAME][EMAIL_ADDRESS][PERSON_NAME][DOMAIN_NAME] Owner" at bounding box center [506, 14] width 697 height 18
click at [685, 14] on div "Sandbox" at bounding box center [679, 13] width 11 height 6
click at [725, 44] on div "AIPA" at bounding box center [728, 46] width 16 height 6
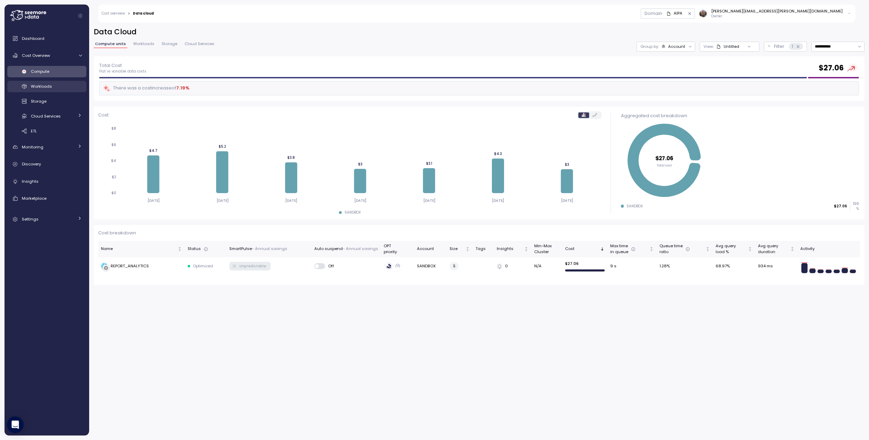
click at [39, 86] on span "Workloads" at bounding box center [41, 87] width 21 height 6
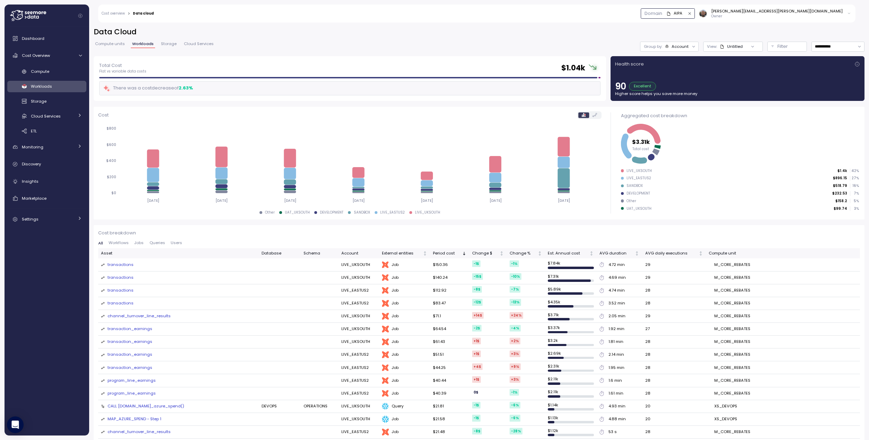
click at [682, 16] on div "AIPA" at bounding box center [678, 13] width 9 height 6
click at [685, 15] on div "AIPA" at bounding box center [675, 13] width 18 height 6
click at [714, 45] on div "View: Untitled" at bounding box center [725, 47] width 36 height 6
click at [682, 10] on div "AIPA" at bounding box center [678, 13] width 9 height 6
click at [682, 13] on div "AIPA" at bounding box center [678, 13] width 9 height 6
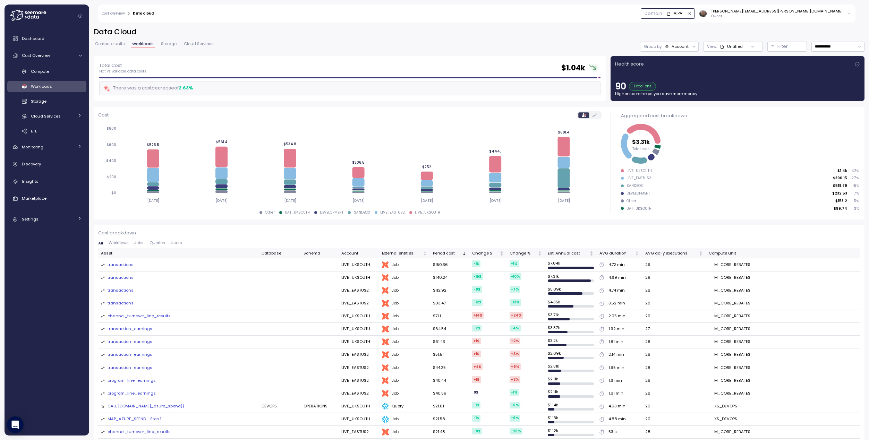
click at [682, 15] on div "AIPA" at bounding box center [678, 13] width 9 height 6
click at [685, 12] on div "AIPA" at bounding box center [675, 13] width 18 height 6
click at [617, 5] on div "Domain AIPA [EMAIL_ADDRESS][PERSON_NAME][DOMAIN_NAME] Owner" at bounding box center [506, 14] width 697 height 18
click at [695, 9] on button "AIPA" at bounding box center [668, 13] width 54 height 10
drag, startPoint x: 743, startPoint y: 15, endPoint x: 765, endPoint y: 15, distance: 22.2
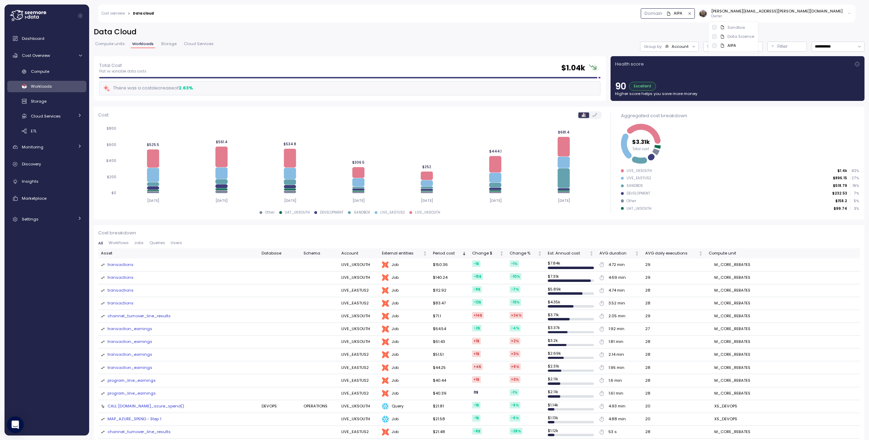
click at [682, 15] on div "AIPA" at bounding box center [678, 13] width 9 height 6
drag, startPoint x: 755, startPoint y: 14, endPoint x: 751, endPoint y: 20, distance: 8.3
click at [691, 14] on icon "button" at bounding box center [689, 13] width 2 height 2
click at [534, 39] on div "**********" at bounding box center [479, 41] width 771 height 29
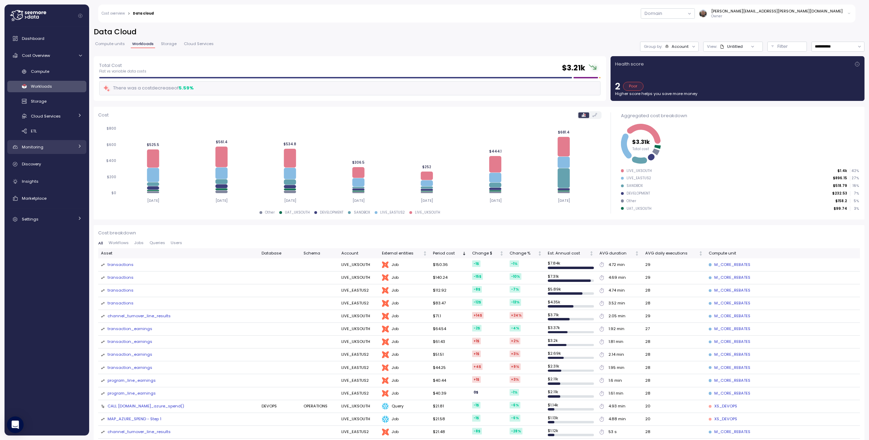
click at [62, 146] on div "Monitoring" at bounding box center [48, 147] width 52 height 7
click at [53, 168] on link "Anomalies" at bounding box center [46, 162] width 79 height 11
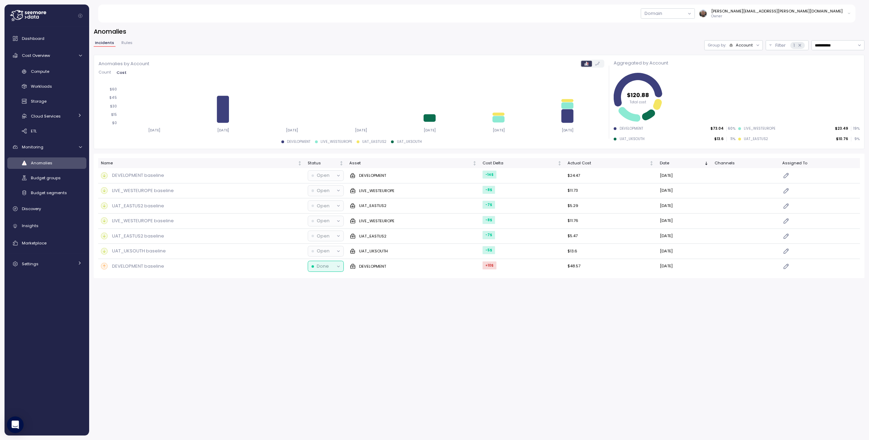
click at [125, 46] on button "Rules" at bounding box center [127, 44] width 14 height 6
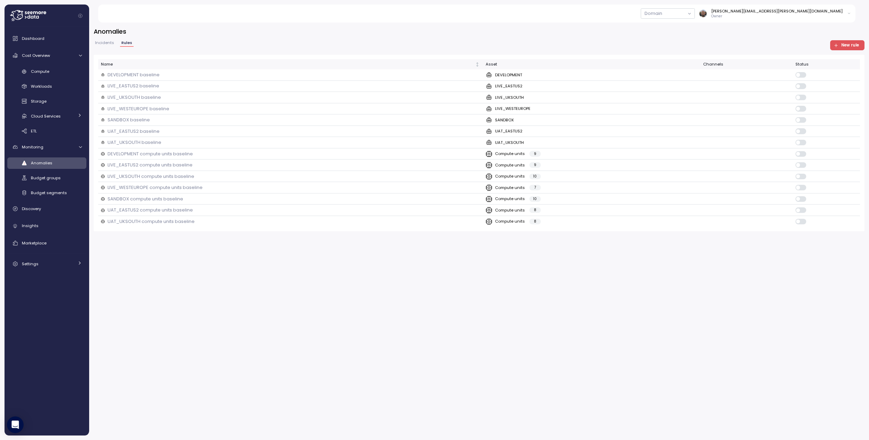
click at [105, 43] on span "Incidents" at bounding box center [104, 43] width 19 height 4
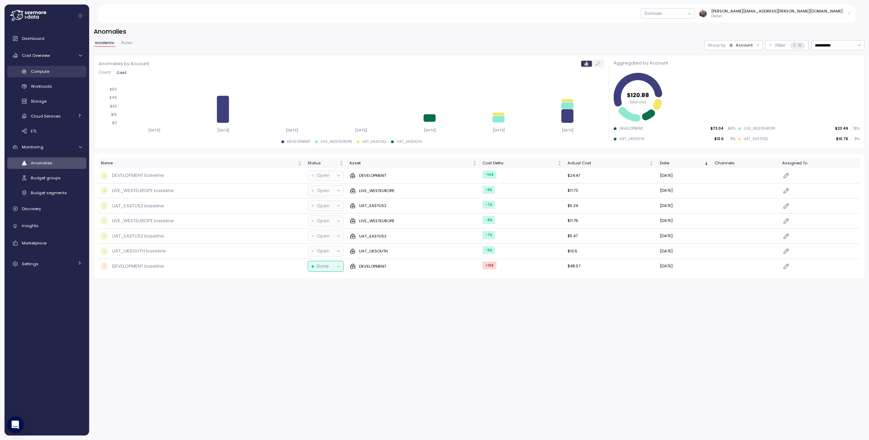
click at [41, 73] on span "Compute" at bounding box center [40, 72] width 18 height 6
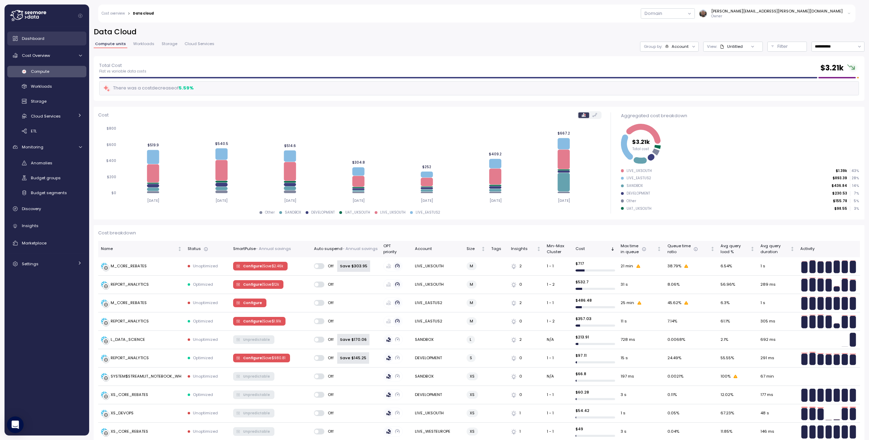
click at [33, 42] on link "Dashboard" at bounding box center [46, 39] width 79 height 14
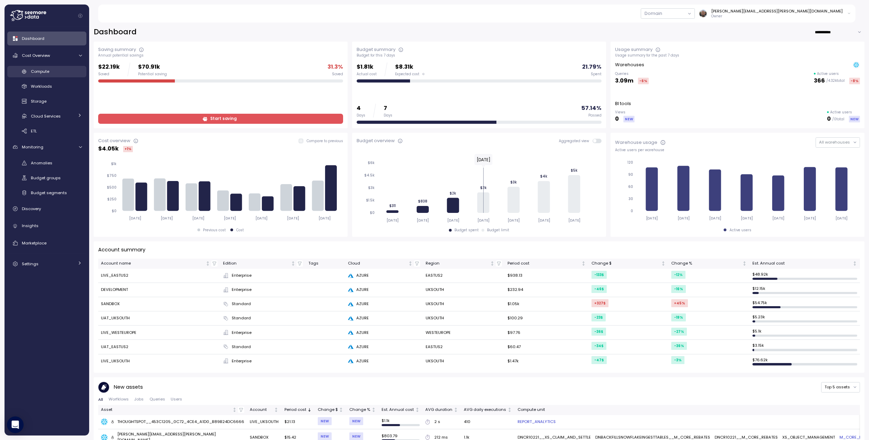
click at [38, 70] on span "Compute" at bounding box center [40, 72] width 18 height 6
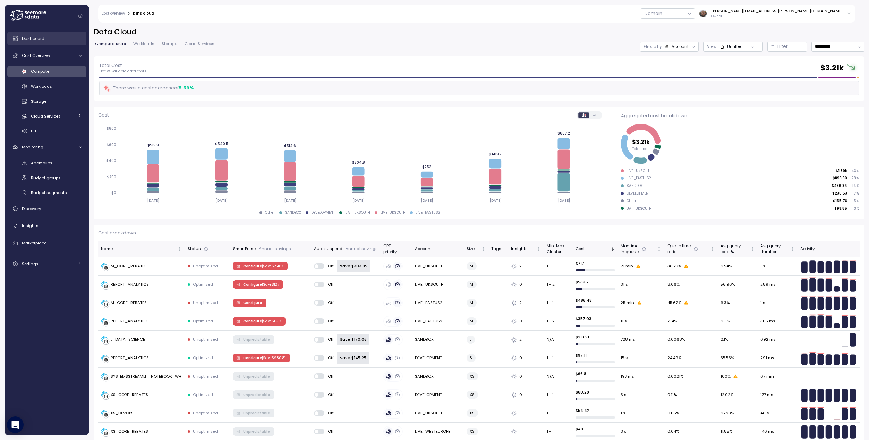
click at [30, 36] on span "Dashboard" at bounding box center [33, 39] width 23 height 6
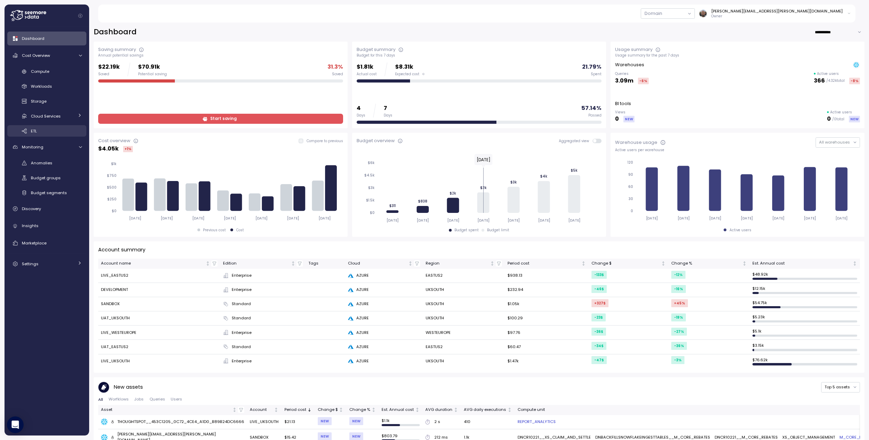
click at [48, 131] on div "ETL" at bounding box center [56, 131] width 51 height 7
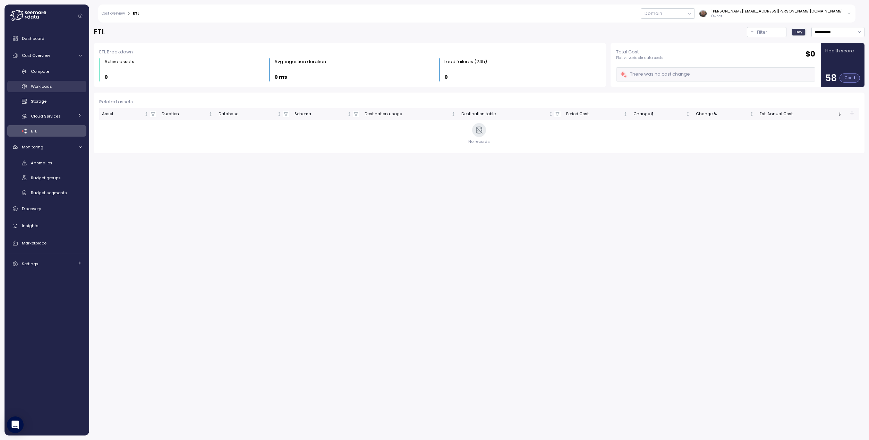
click at [56, 89] on div "Workloads" at bounding box center [56, 86] width 51 height 7
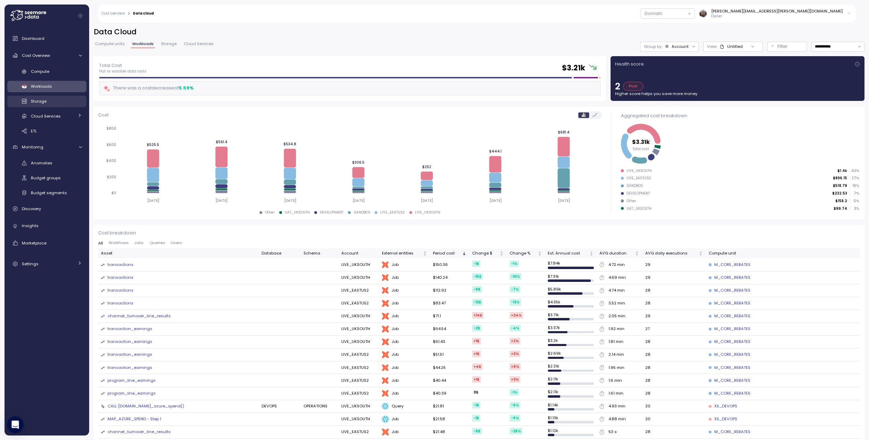
click at [33, 99] on span "Storage" at bounding box center [39, 102] width 16 height 6
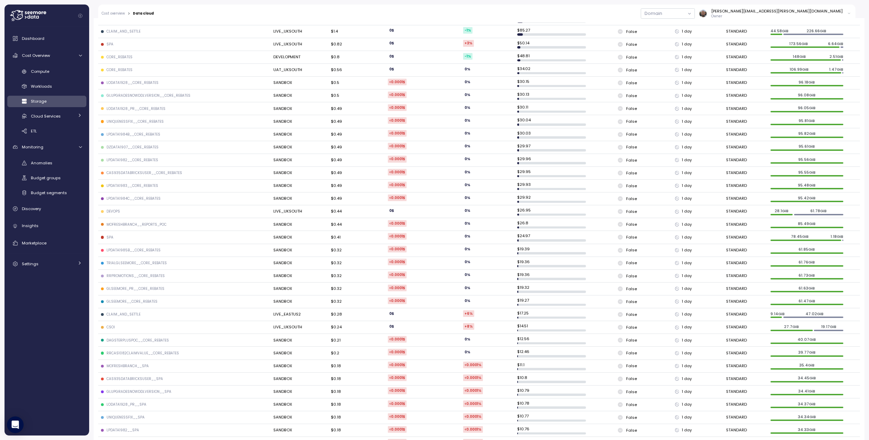
scroll to position [463, 0]
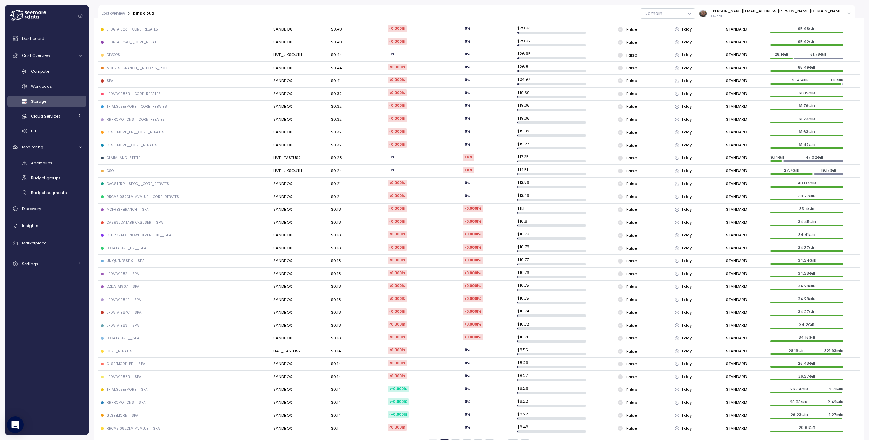
click at [469, 440] on div "1 2 3 4 5 25" at bounding box center [478, 444] width 101 height 9
click at [474, 440] on button "4" at bounding box center [478, 444] width 9 height 9
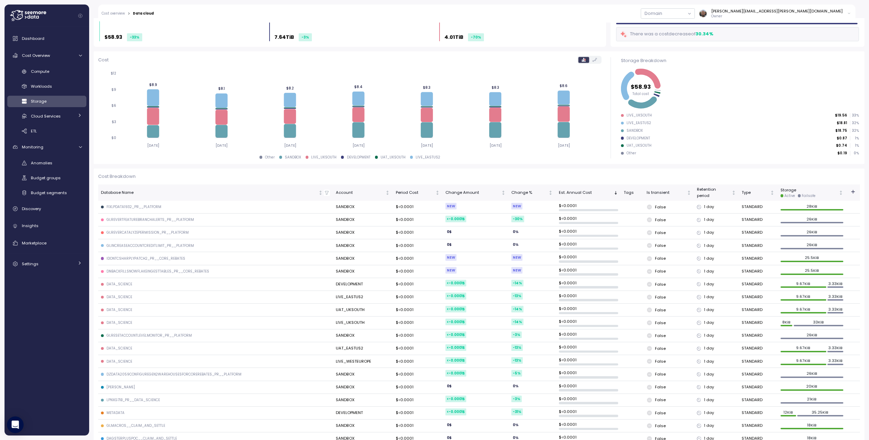
scroll to position [0, 0]
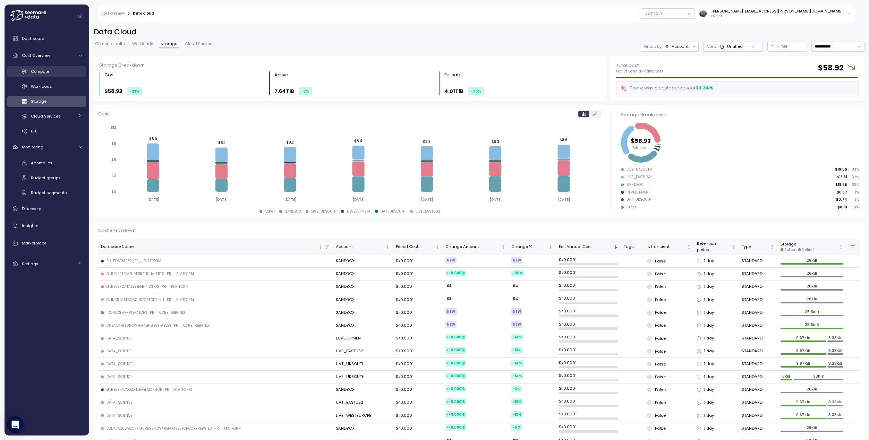
click at [53, 74] on div "Compute" at bounding box center [56, 71] width 51 height 7
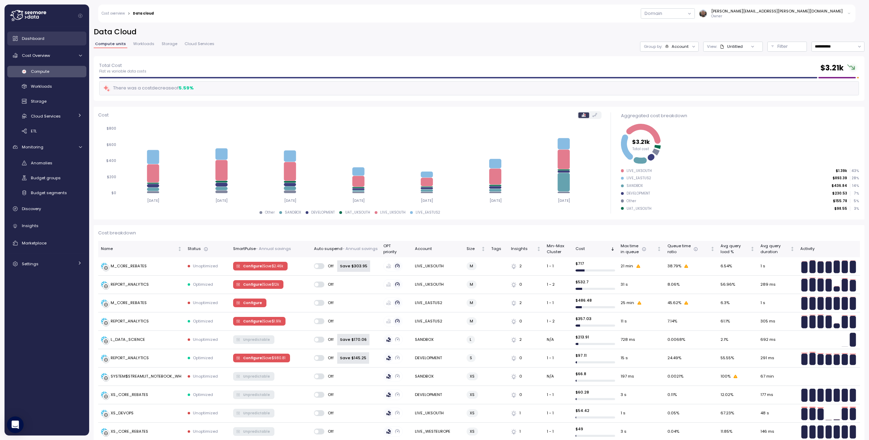
click at [15, 35] on icon at bounding box center [15, 38] width 7 height 7
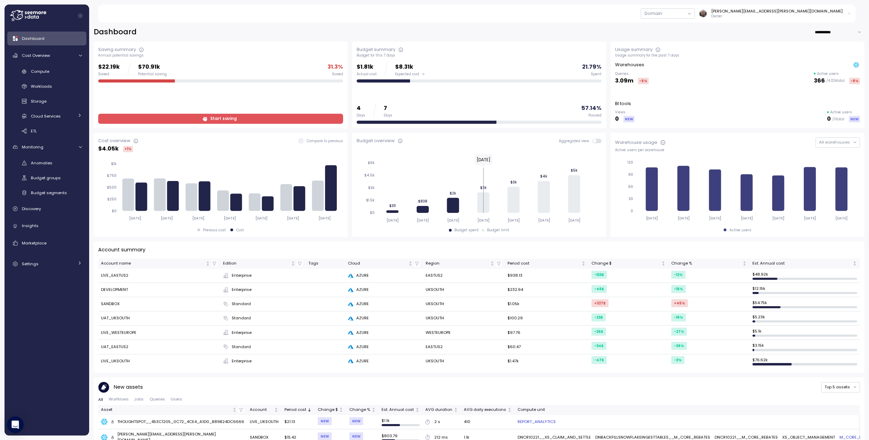
click at [51, 94] on div "Compute Workloads Storage Cloud Services Clustering columns Pipes AI Services S…" at bounding box center [46, 101] width 79 height 71
click at [24, 83] on link "Workloads" at bounding box center [46, 86] width 79 height 11
